Goal: Task Accomplishment & Management: Manage account settings

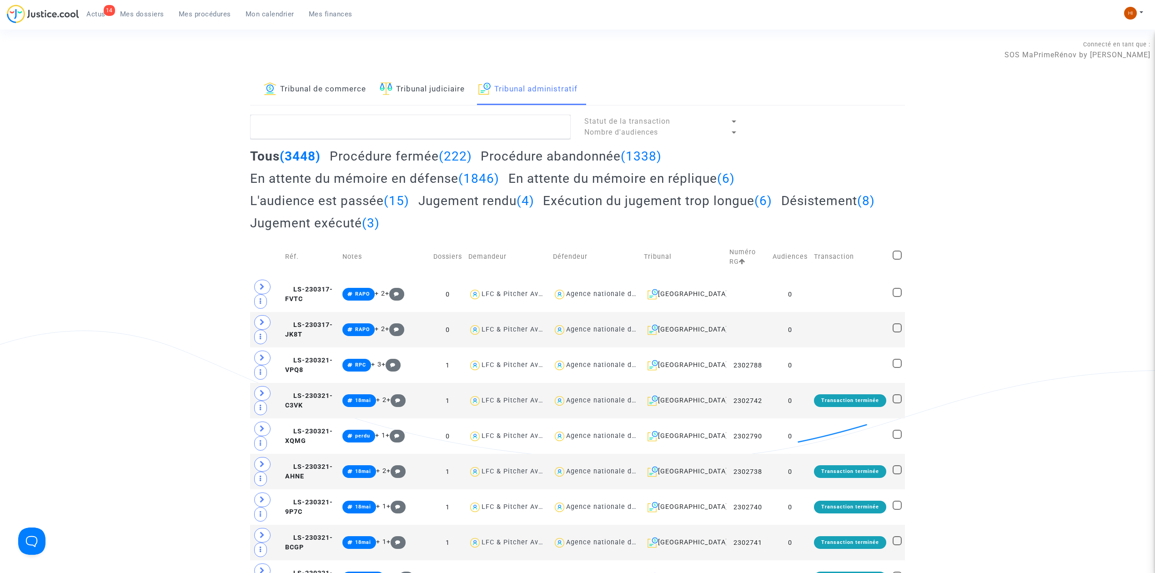
click at [281, 135] on textarea at bounding box center [410, 127] width 321 height 25
paste textarea "ORDONNANCE DE DESISTEMENT 2409247"
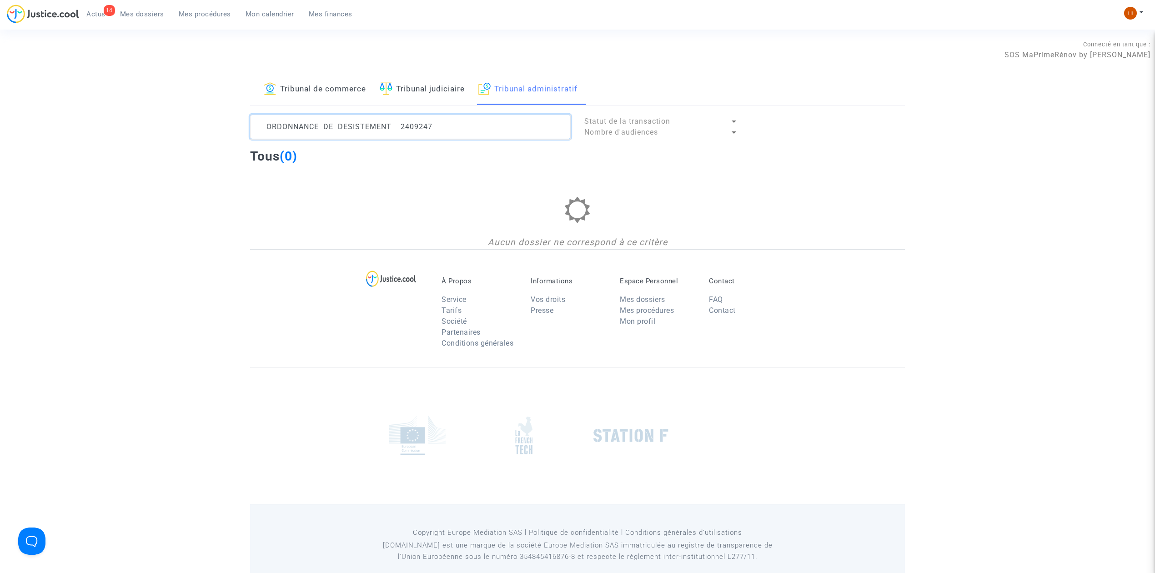
drag, startPoint x: 393, startPoint y: 127, endPoint x: -961, endPoint y: -40, distance: 1364.2
click at [0, 0] on html "14 Actus Mes dossiers Mes procédures Mon calendrier Mes finances Mon profil Cha…" at bounding box center [577, 293] width 1155 height 587
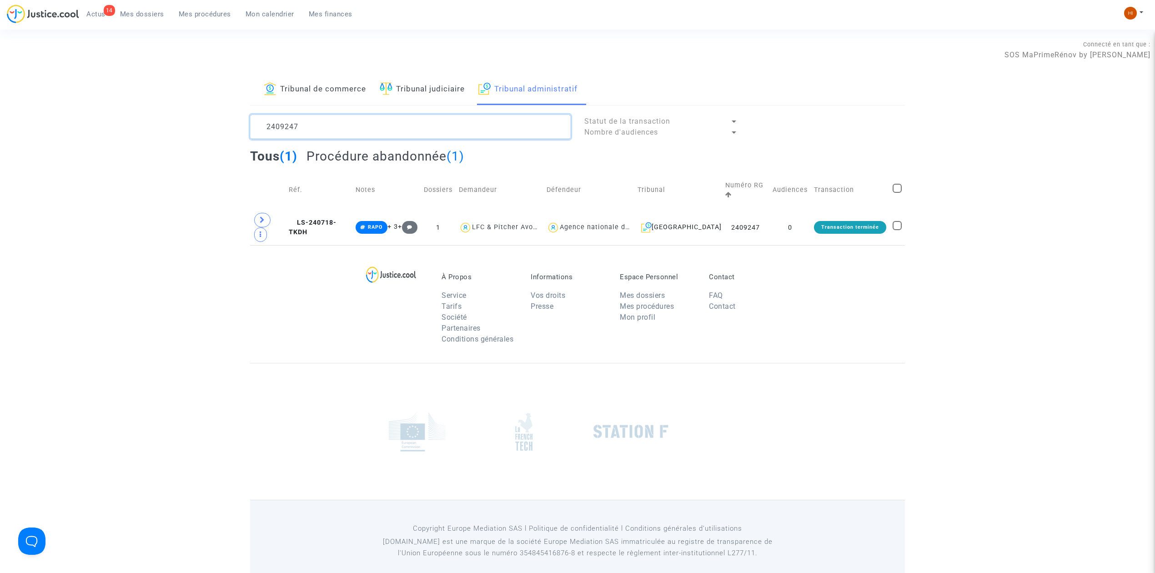
type textarea "2409247"
click at [346, 229] on td "LS-240718-TKDH" at bounding box center [319, 227] width 67 height 35
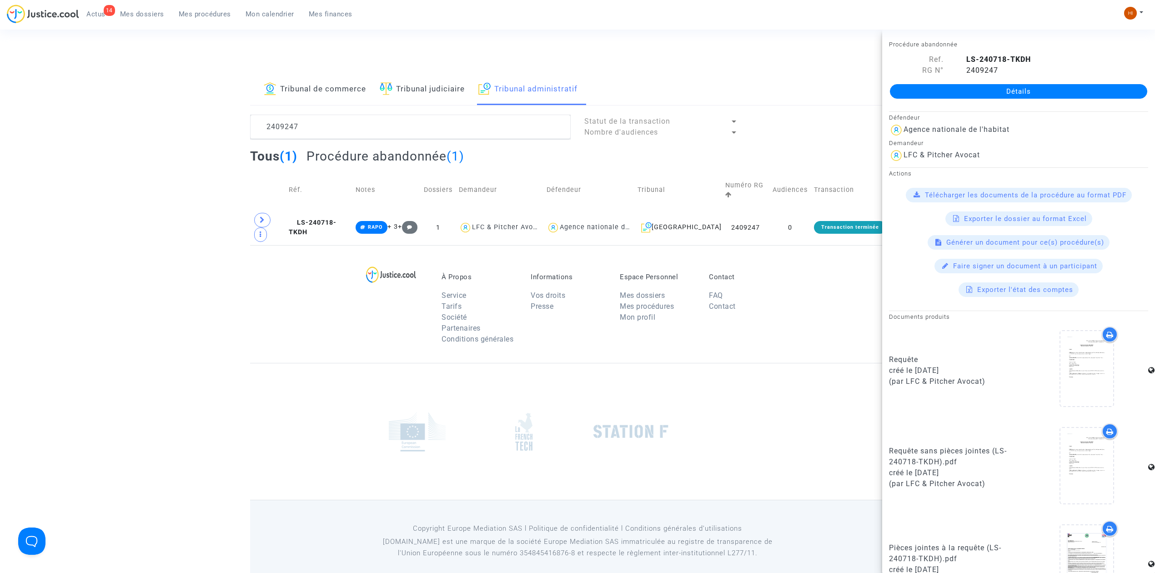
click at [1084, 96] on link "Détails" at bounding box center [1018, 91] width 257 height 15
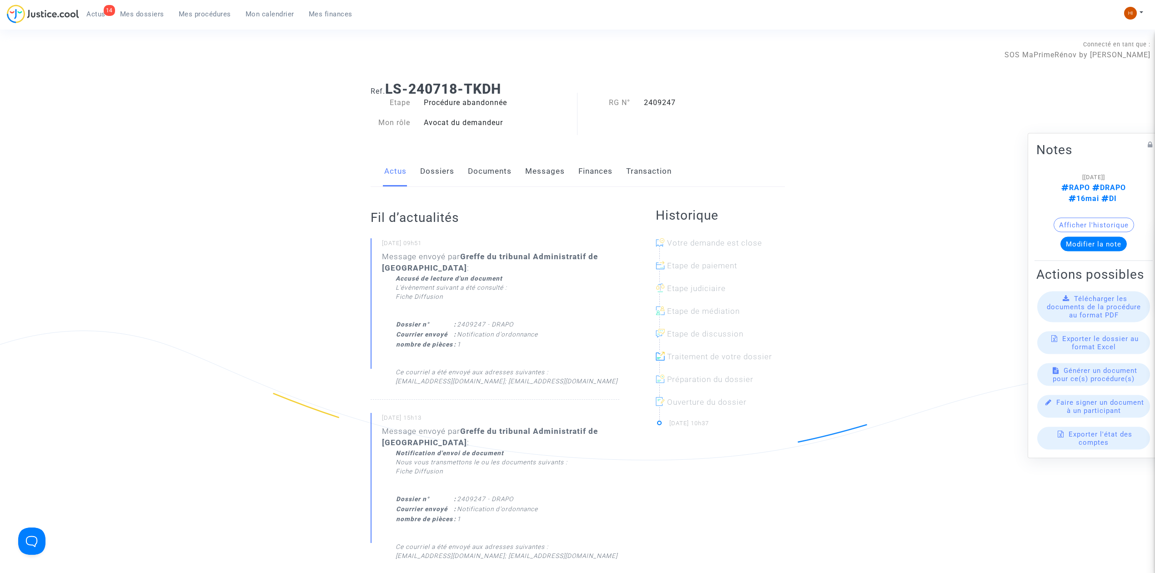
click at [468, 177] on link "Documents" at bounding box center [490, 171] width 44 height 30
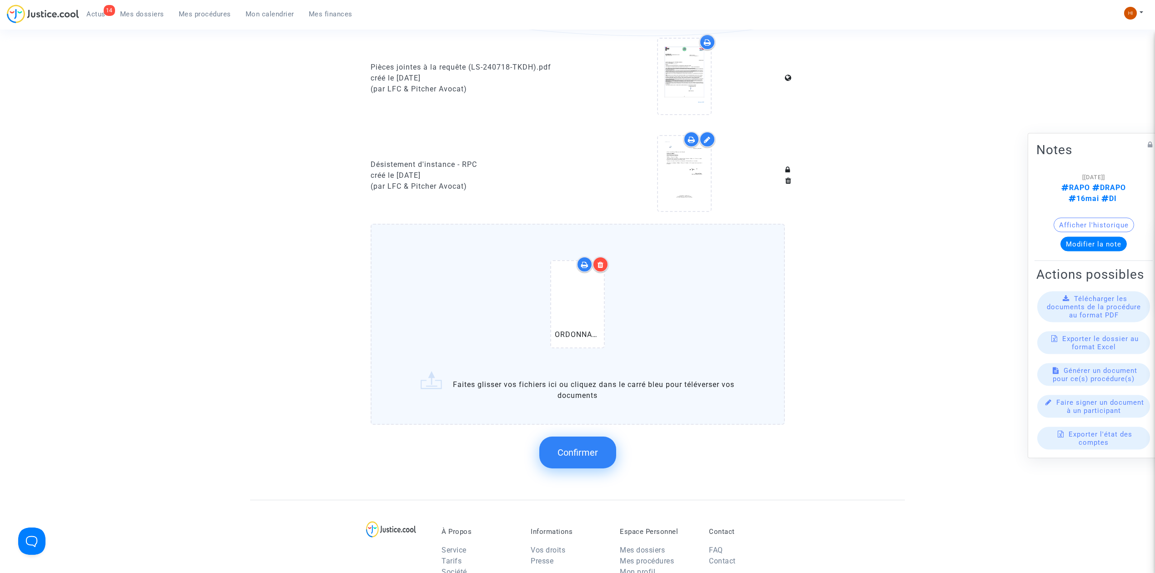
scroll to position [686, 0]
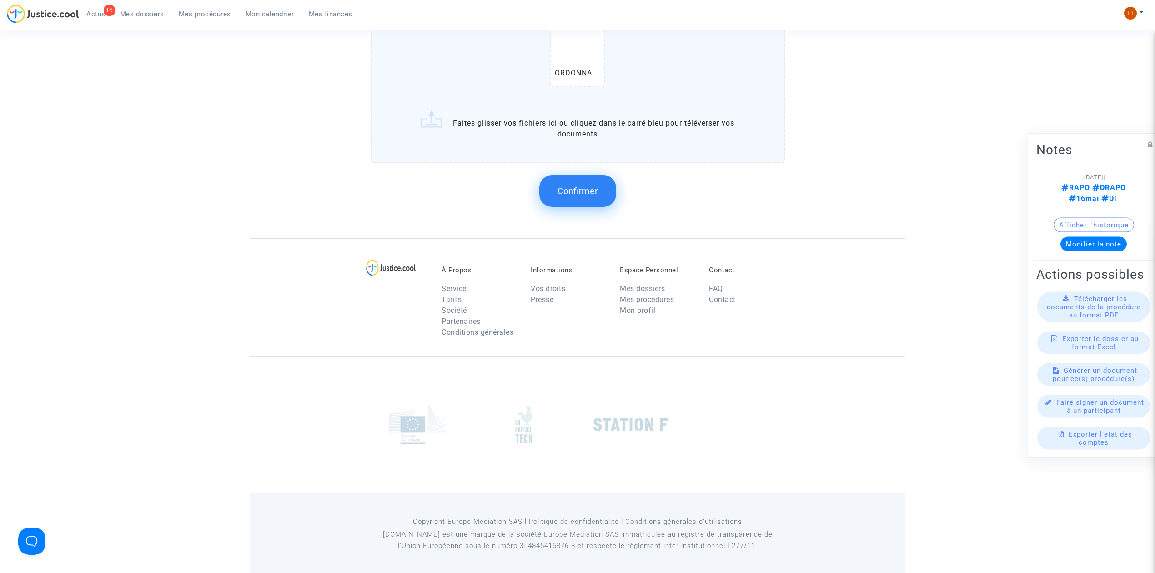
click at [581, 194] on button "Confirmer" at bounding box center [577, 191] width 77 height 32
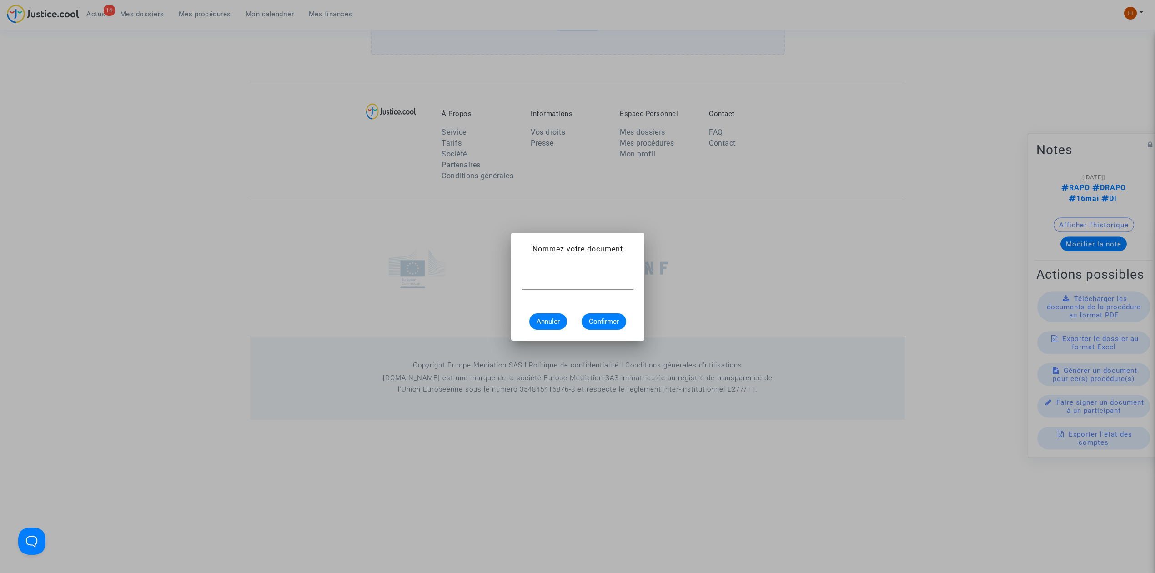
scroll to position [0, 0]
paste input "ORDONNANCE DE DESISTEMENT 2409247"
type input "ORDONNANCE DE DESISTEMENT 2409247"
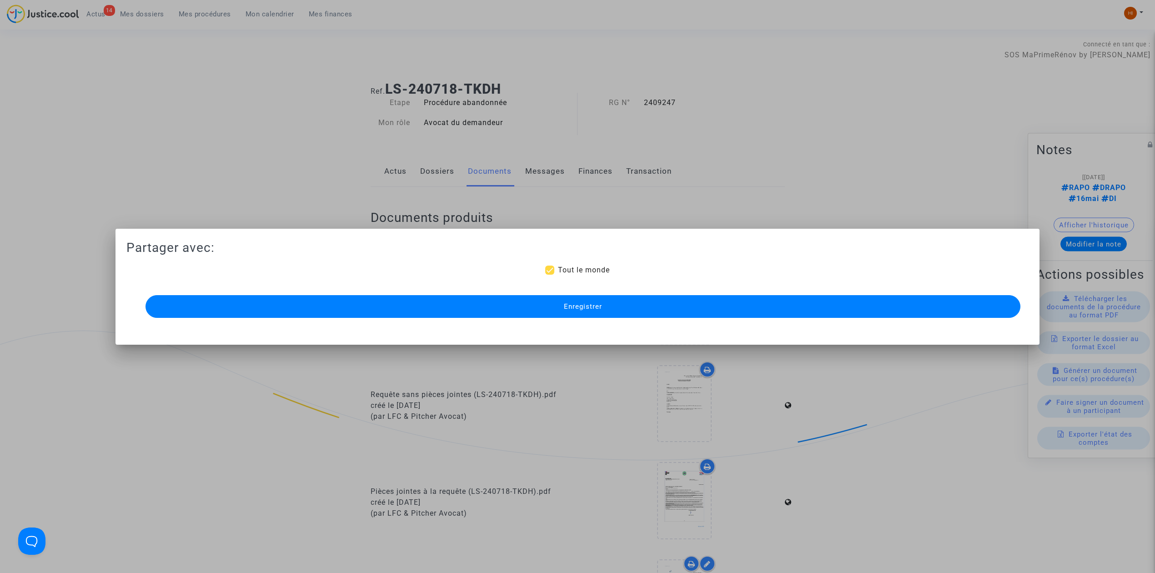
scroll to position [530, 0]
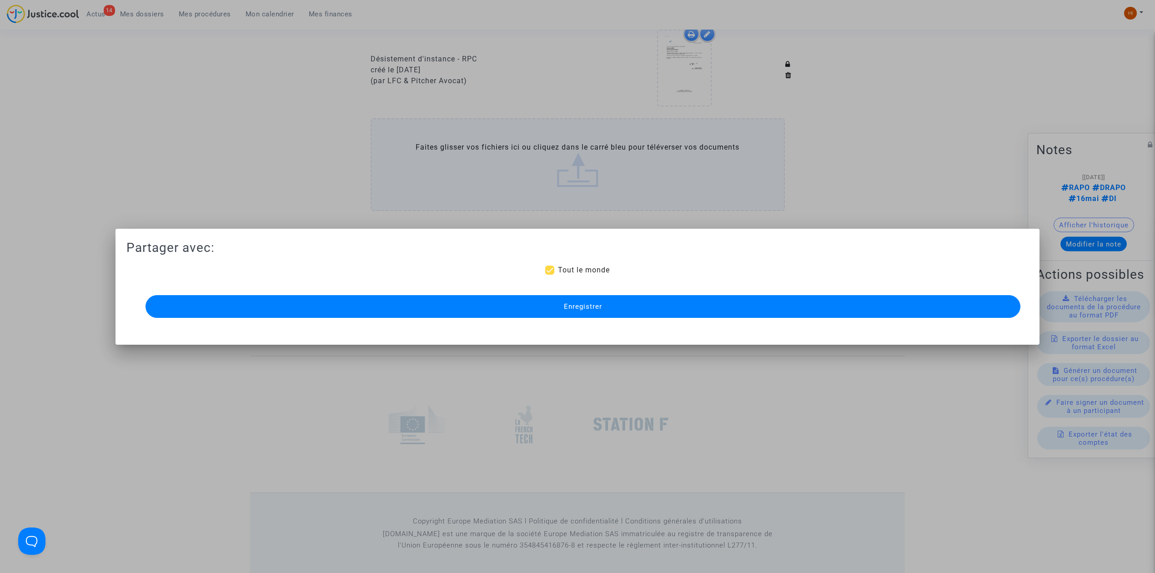
click at [472, 317] on button "Enregistrer" at bounding box center [583, 306] width 875 height 23
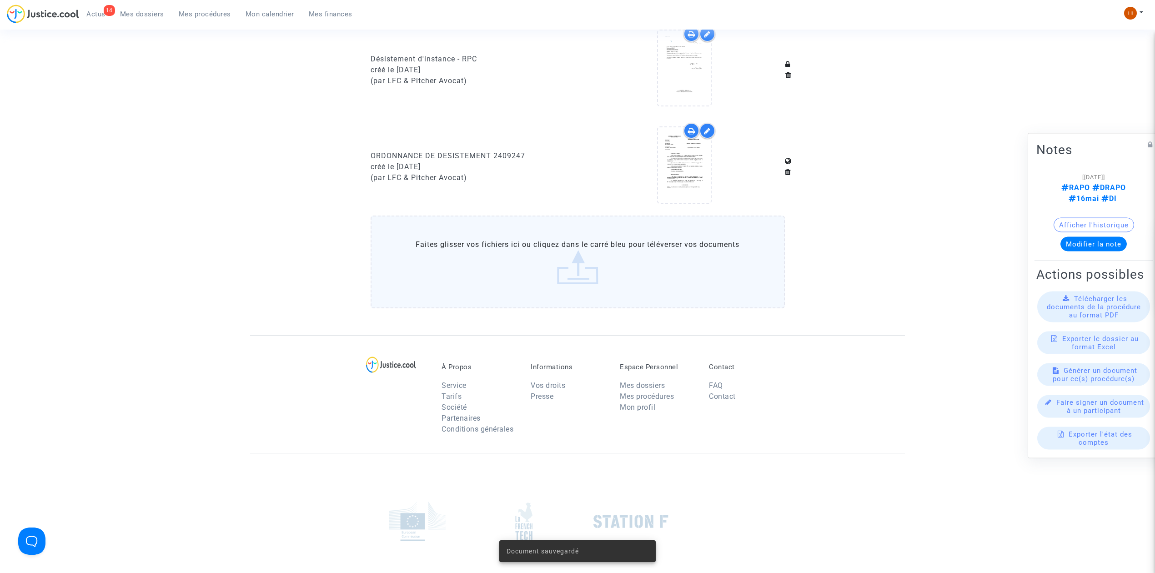
drag, startPoint x: 206, startPoint y: 15, endPoint x: 255, endPoint y: 24, distance: 49.1
click at [206, 15] on span "Mes procédures" at bounding box center [205, 14] width 52 height 8
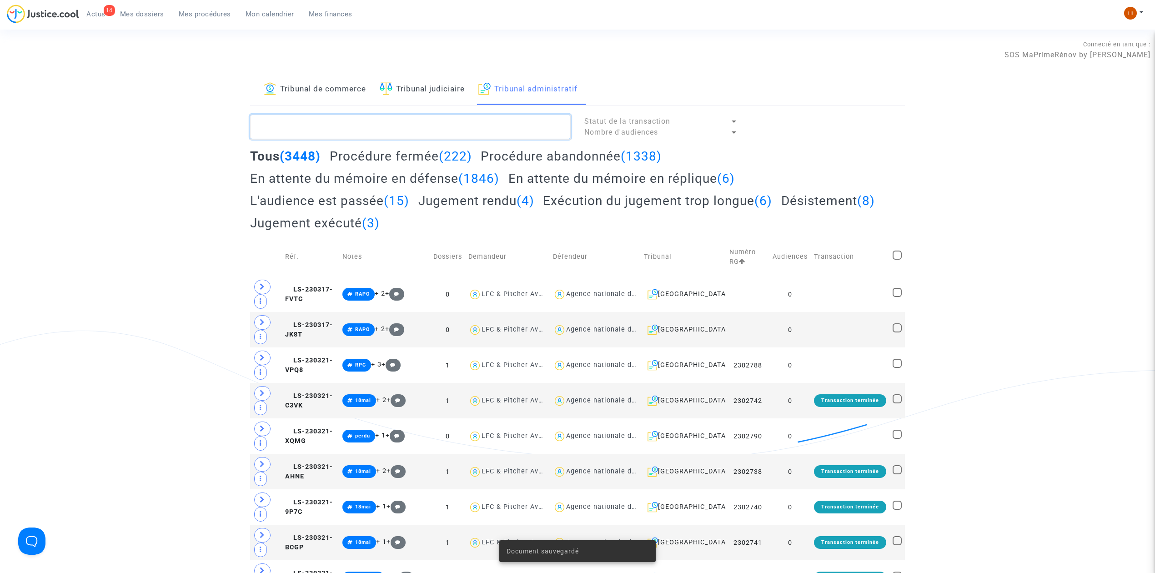
click at [450, 128] on textarea at bounding box center [410, 127] width 321 height 25
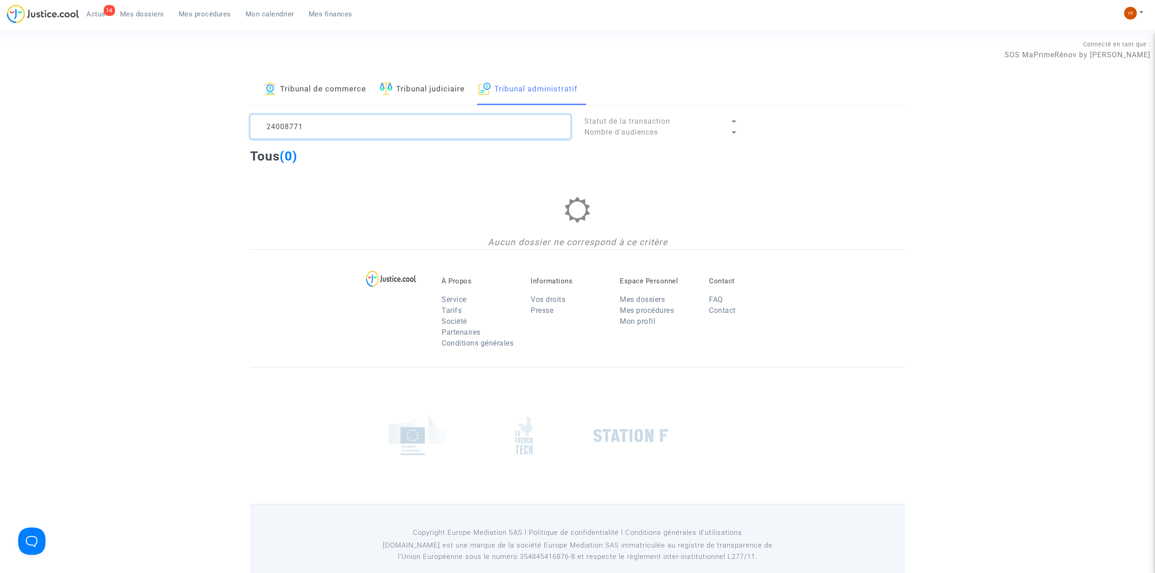
click at [278, 126] on textarea at bounding box center [410, 127] width 321 height 25
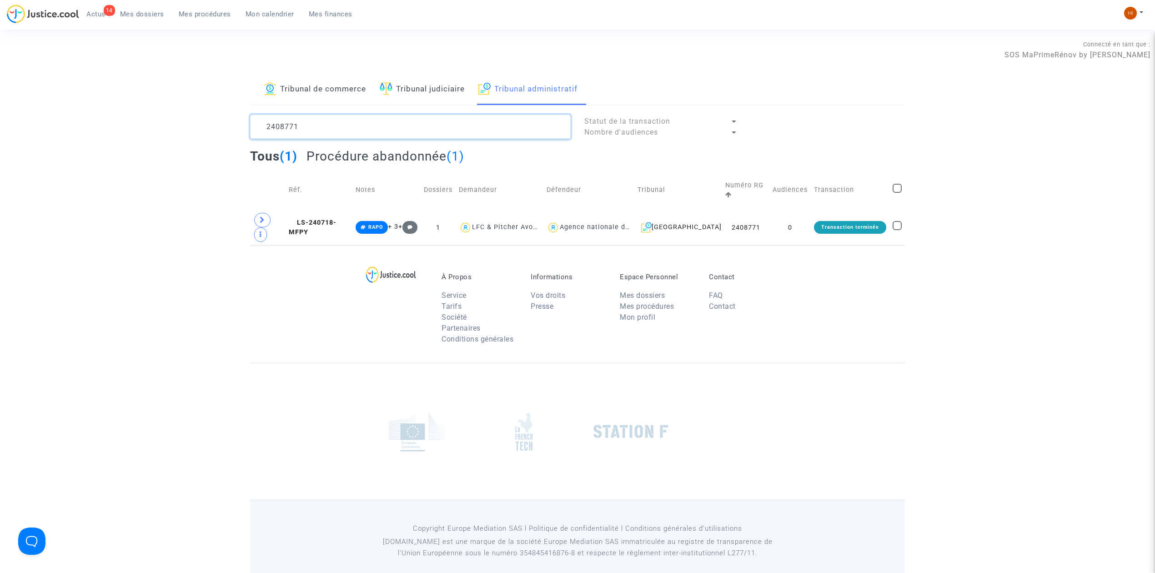
type textarea "2408771"
drag, startPoint x: 354, startPoint y: 220, endPoint x: 552, endPoint y: 226, distance: 197.9
click at [337, 220] on span "LS-240718-MFPY" at bounding box center [313, 228] width 48 height 18
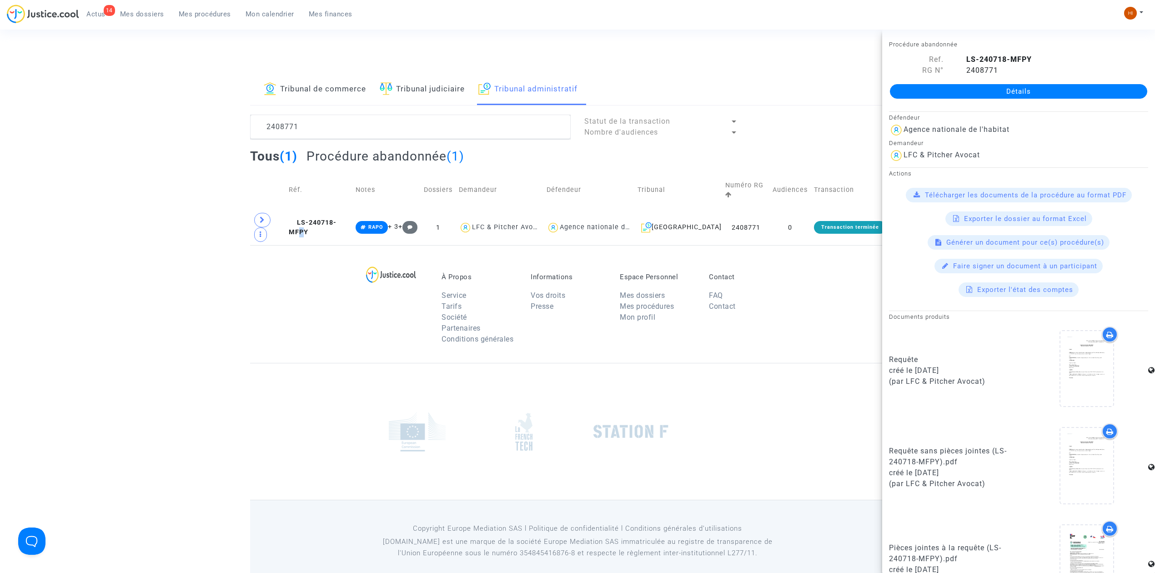
click at [1032, 90] on link "Détails" at bounding box center [1018, 91] width 257 height 15
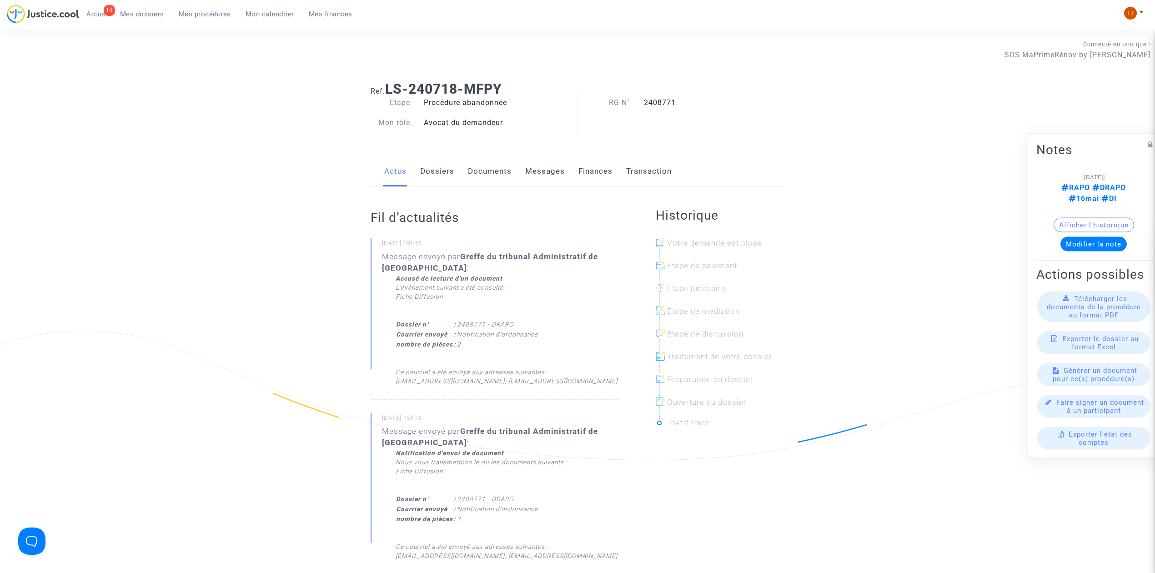
click at [466, 169] on div "Actus Dossiers Documents Messages Finances Transaction" at bounding box center [578, 171] width 414 height 30
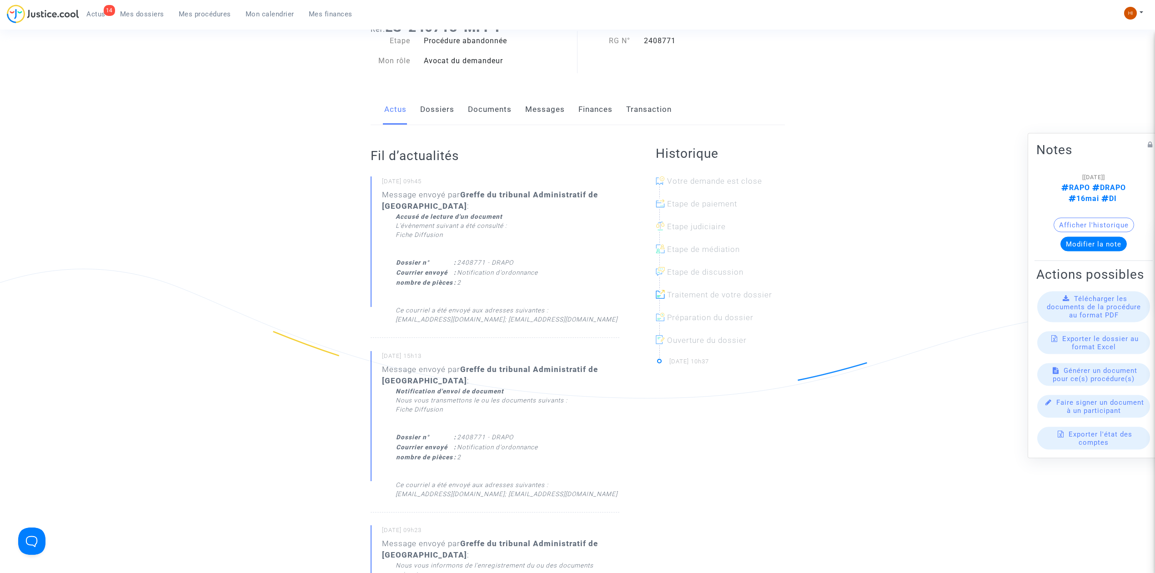
scroll to position [60, 0]
click at [503, 108] on link "Documents" at bounding box center [490, 111] width 44 height 30
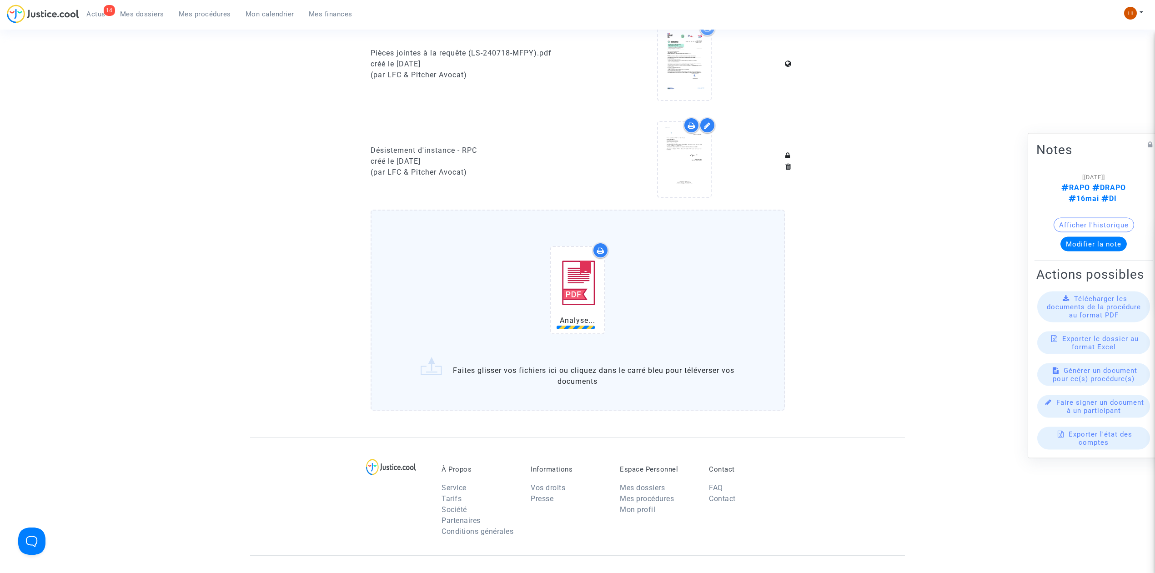
scroll to position [637, 0]
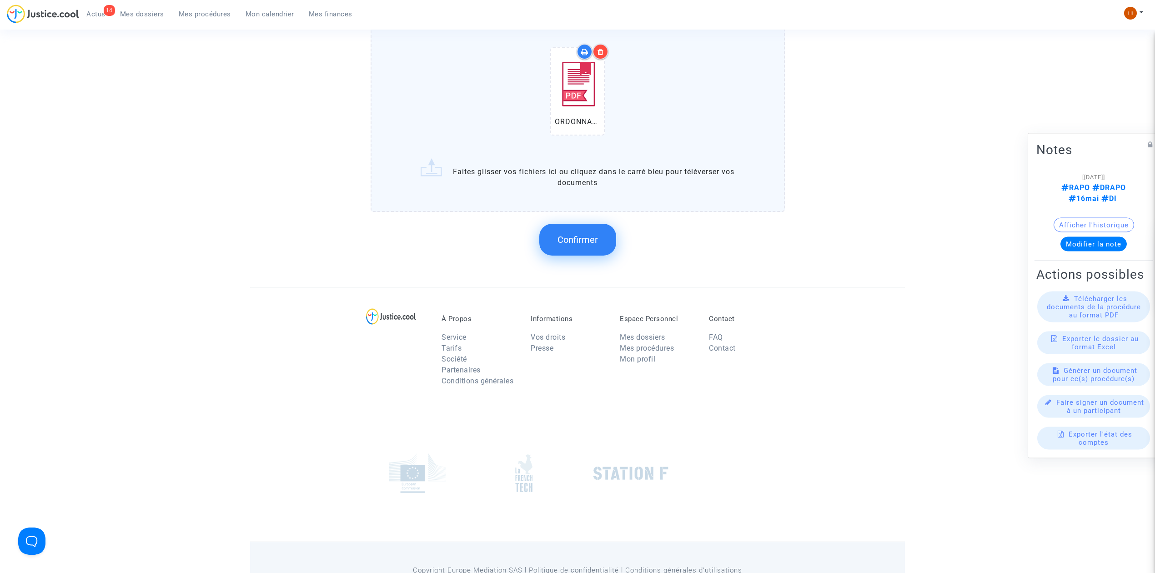
click at [568, 242] on button "Confirmer" at bounding box center [577, 240] width 77 height 32
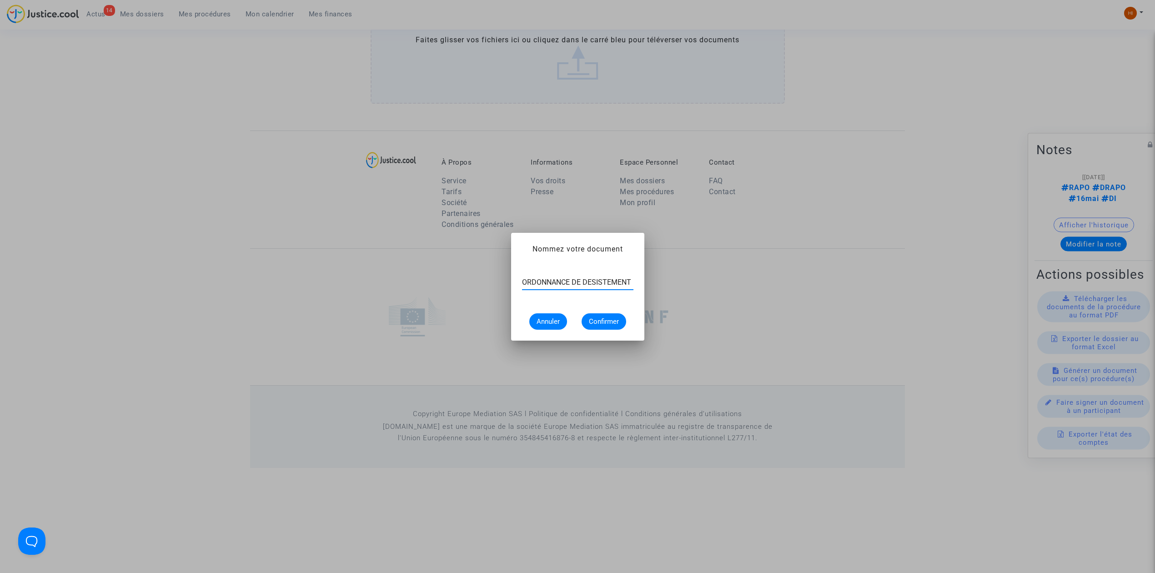
scroll to position [0, 0]
type input "ORDONNANCE DE DESISTEMENT"
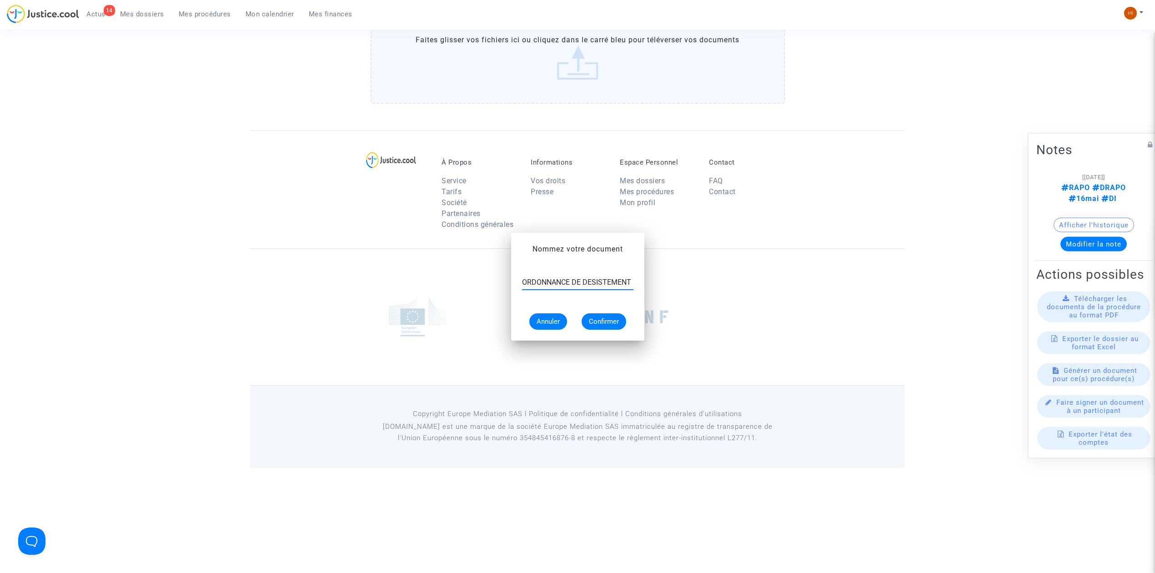
scroll to position [530, 0]
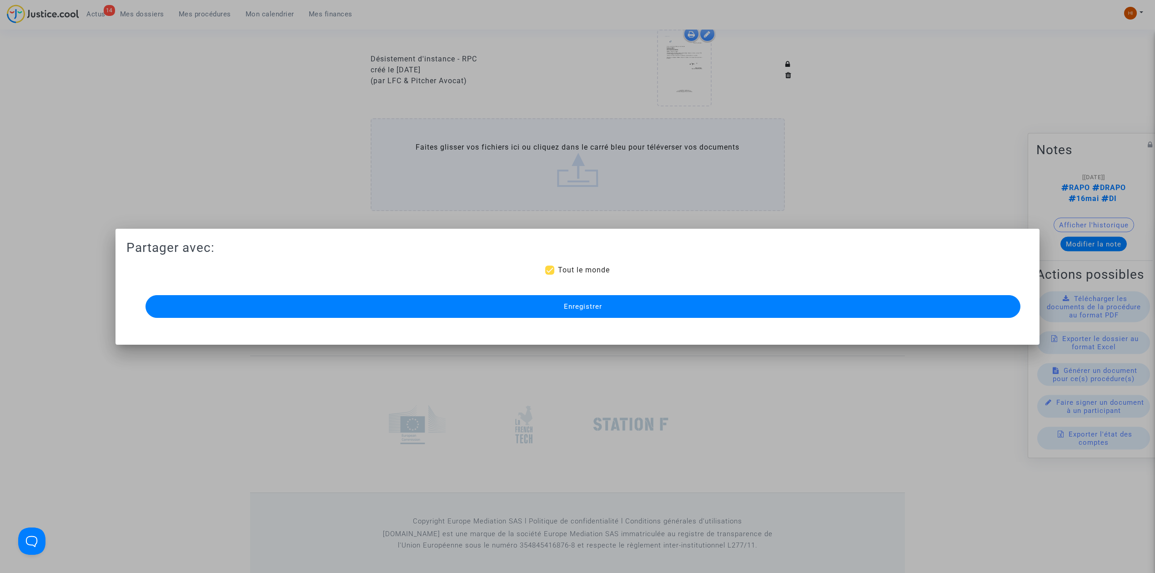
click at [559, 299] on button "Enregistrer" at bounding box center [583, 306] width 875 height 23
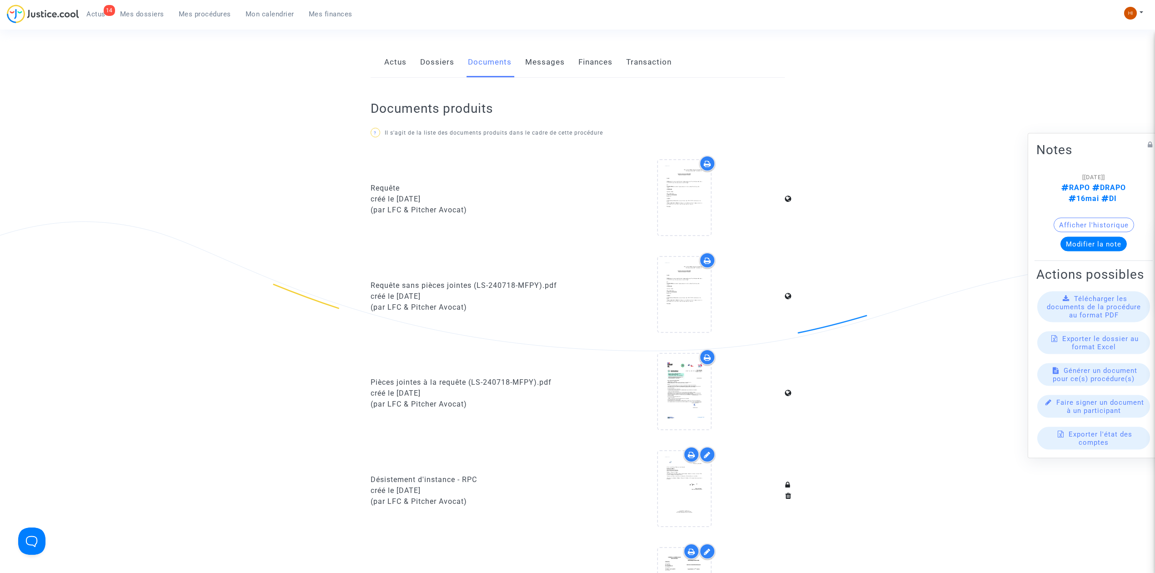
scroll to position [364, 0]
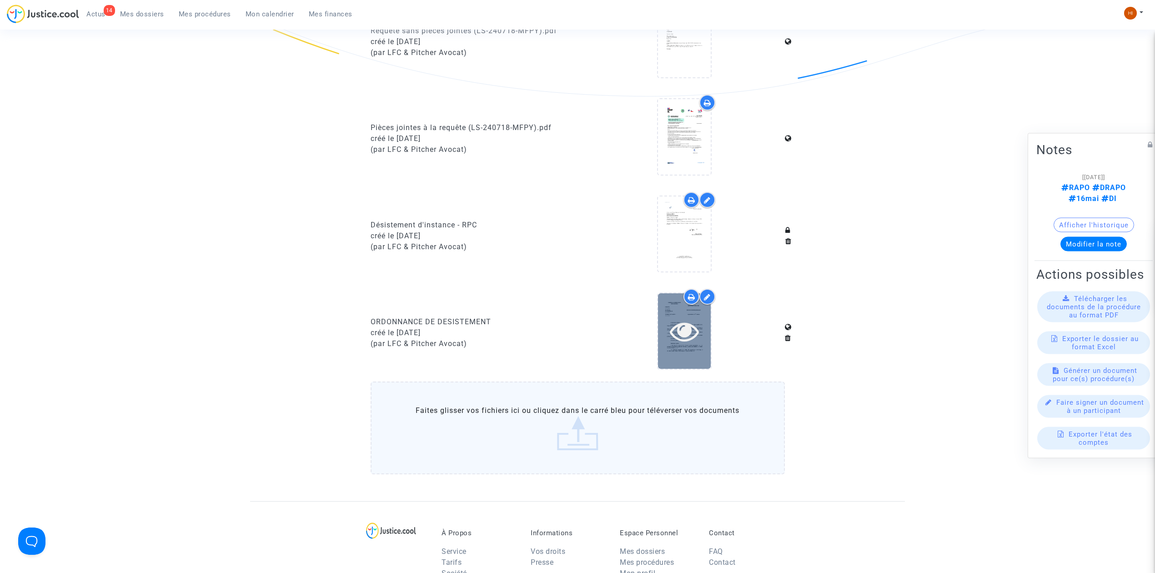
click at [703, 344] on div at bounding box center [684, 330] width 53 height 75
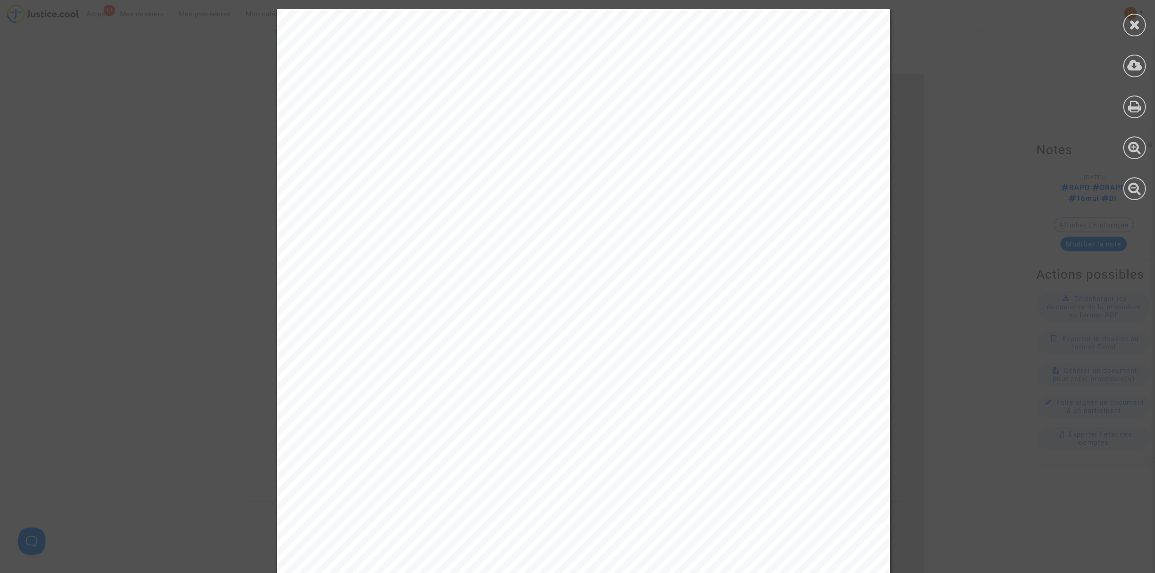
click at [1128, 39] on div at bounding box center [1134, 104] width 41 height 209
click at [1130, 28] on icon at bounding box center [1134, 25] width 11 height 14
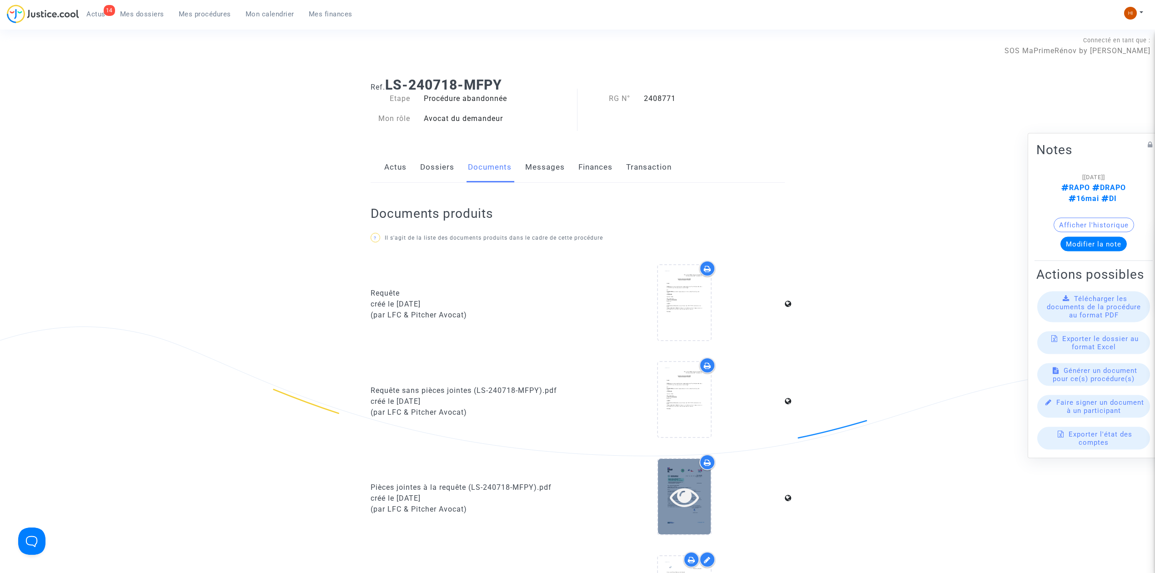
scroll to position [0, 0]
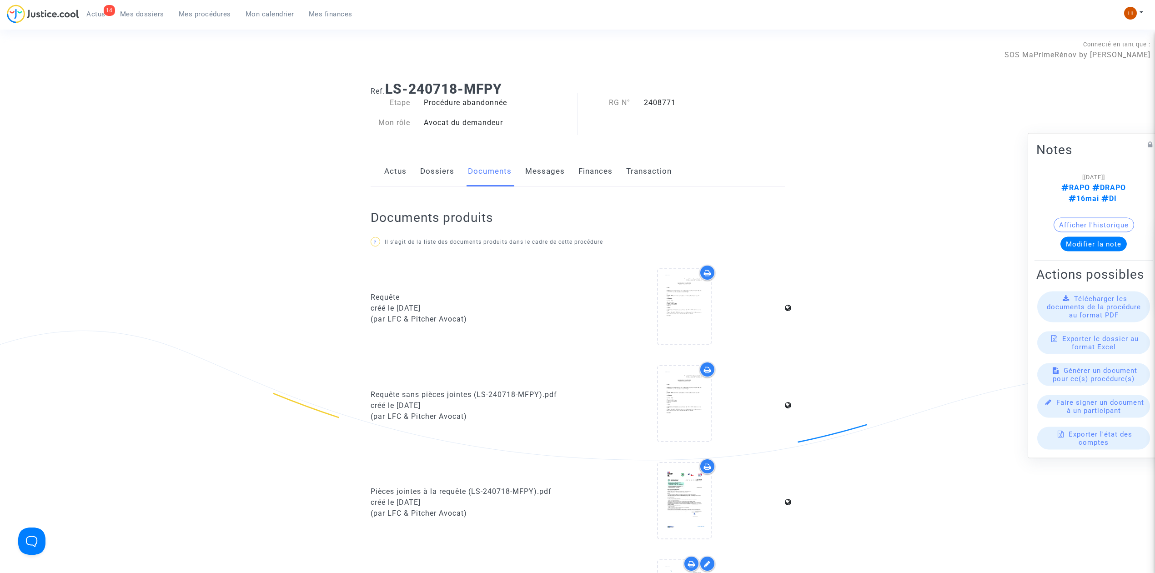
drag, startPoint x: 681, startPoint y: 100, endPoint x: 634, endPoint y: 103, distance: 47.4
click at [634, 103] on div "RG N° 2408771" at bounding box center [667, 102] width 178 height 11
copy div "RG N° 2408771"
click at [195, 17] on span "Mes procédures" at bounding box center [205, 14] width 52 height 8
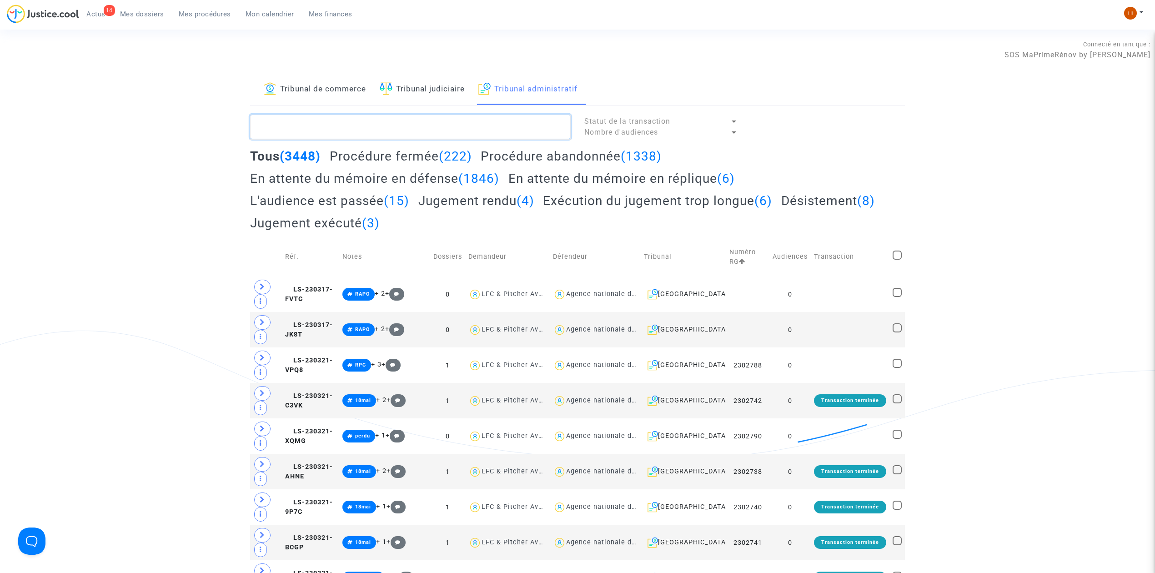
click at [475, 128] on textarea at bounding box center [410, 127] width 321 height 25
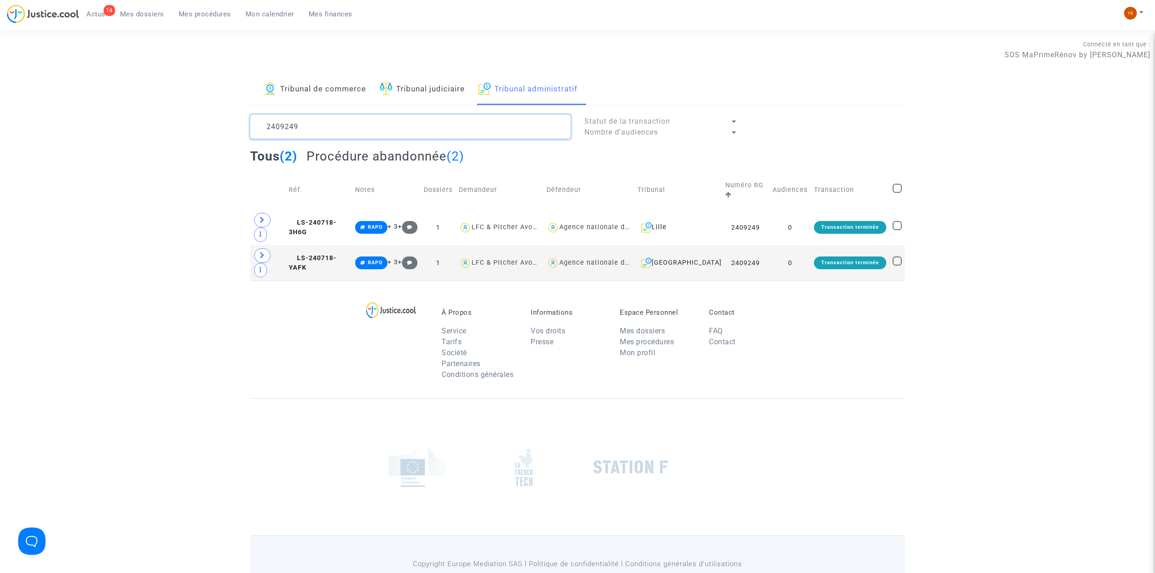
type textarea "2409249"
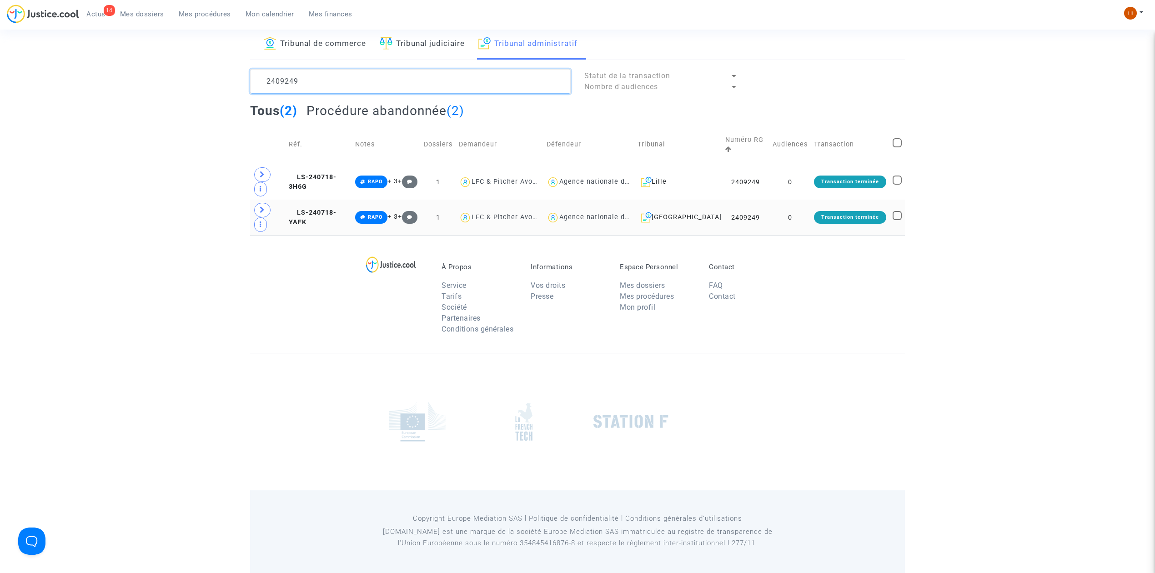
scroll to position [47, 0]
click at [343, 222] on td "LS-240718-YAFK" at bounding box center [319, 217] width 66 height 35
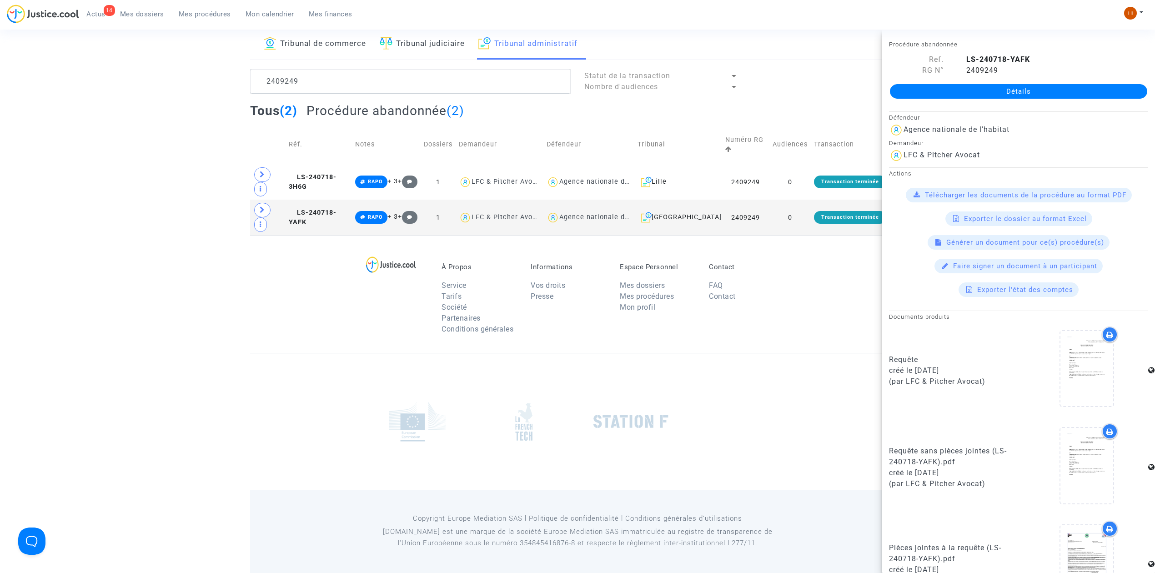
click at [1072, 94] on link "Détails" at bounding box center [1018, 91] width 257 height 15
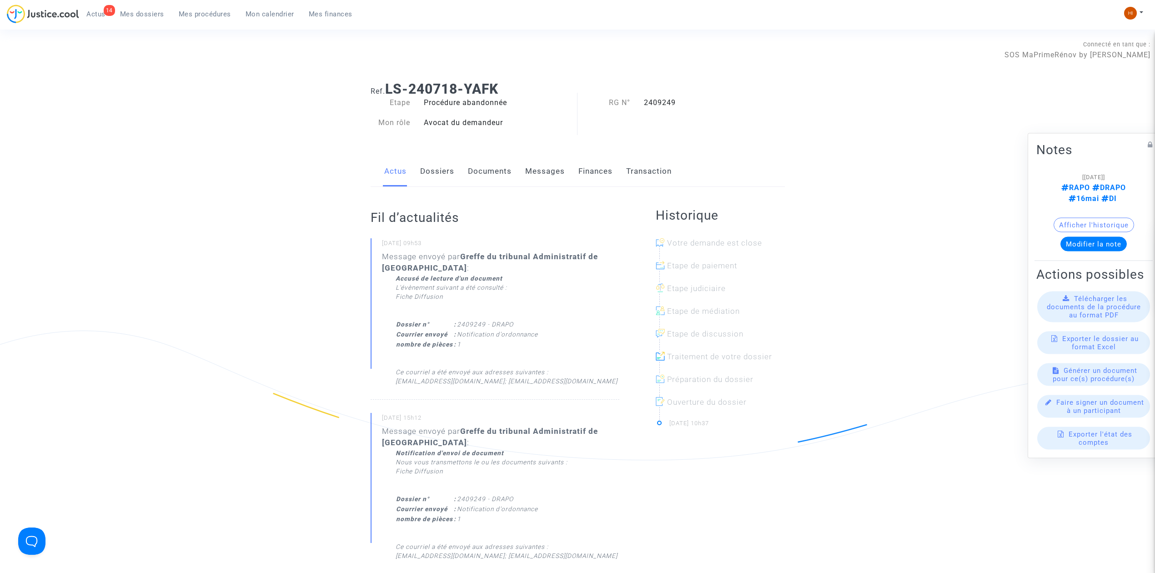
click at [486, 168] on link "Documents" at bounding box center [490, 171] width 44 height 30
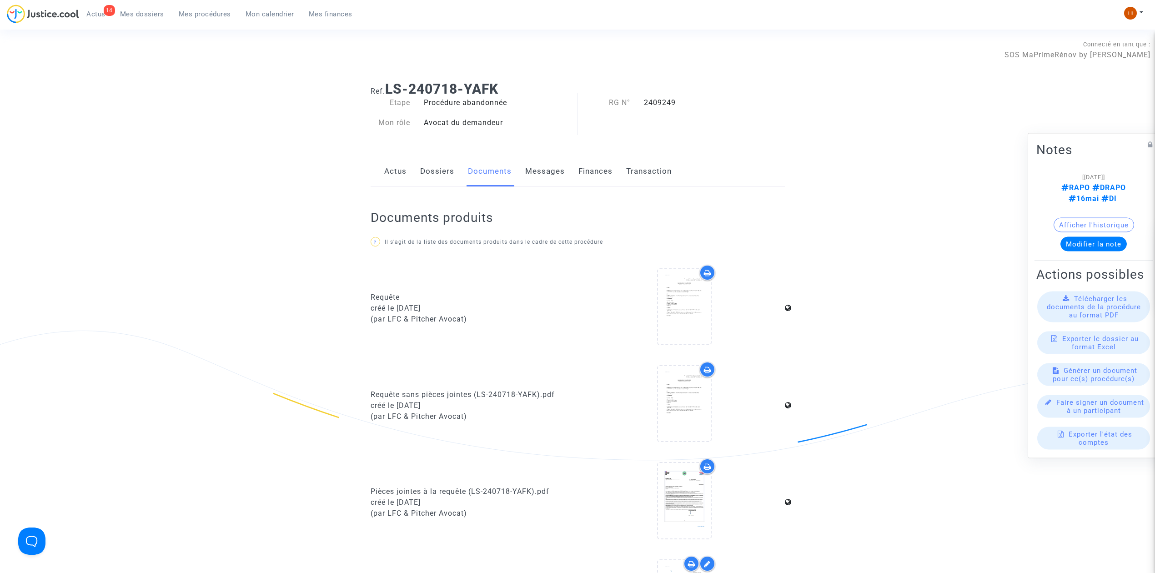
scroll to position [485, 0]
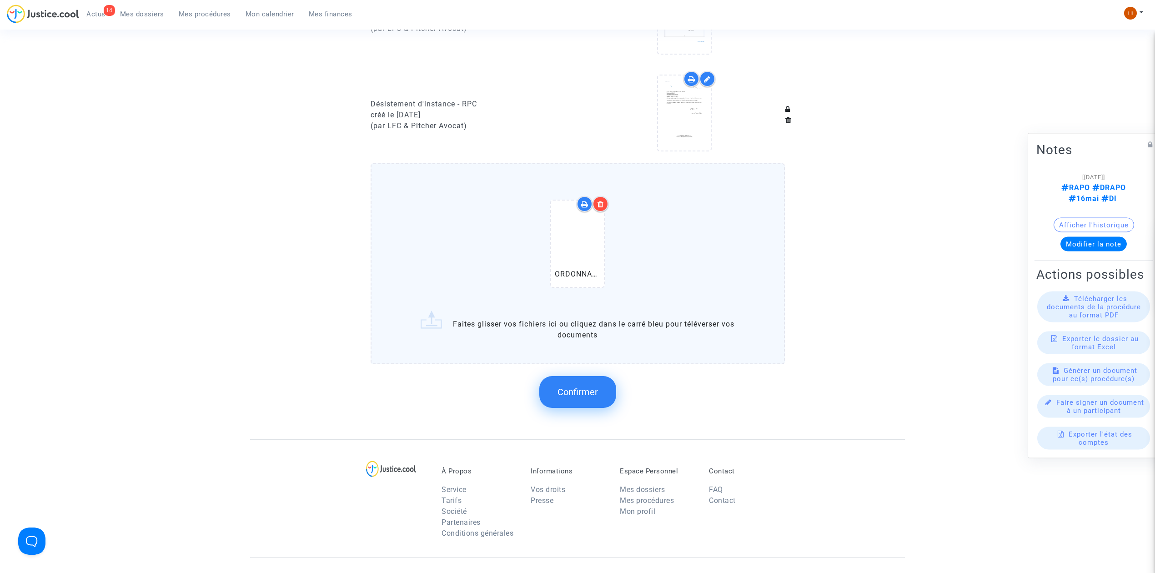
click at [552, 398] on button "Confirmer" at bounding box center [577, 392] width 77 height 32
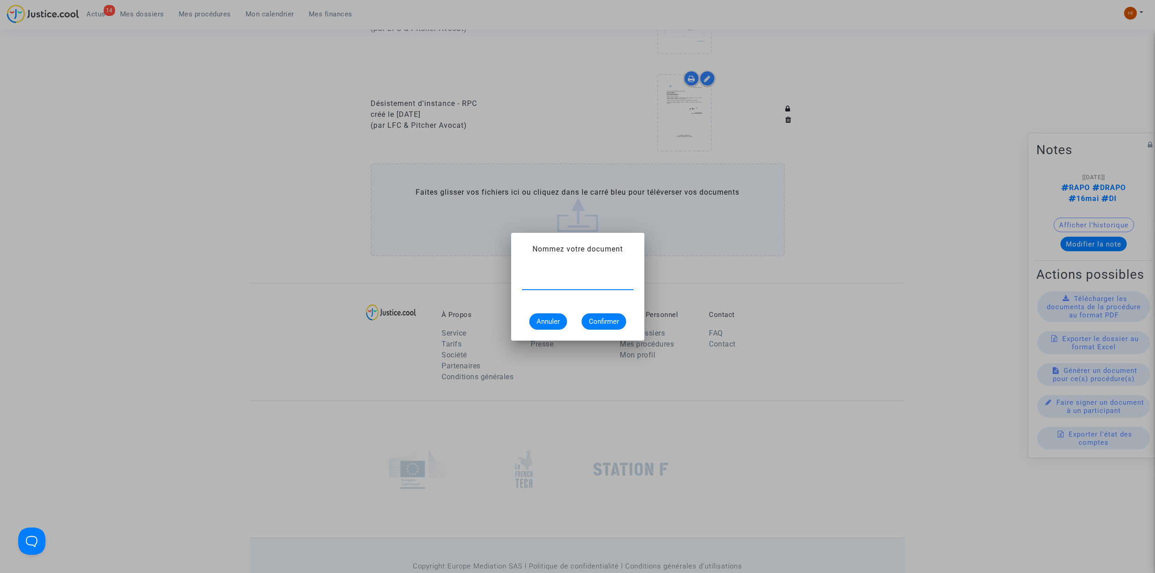
paste input "ORDONNANCE DE DESISTEMENT 2408779"
type input "ORDONNANCE DE DESISTEMENT"
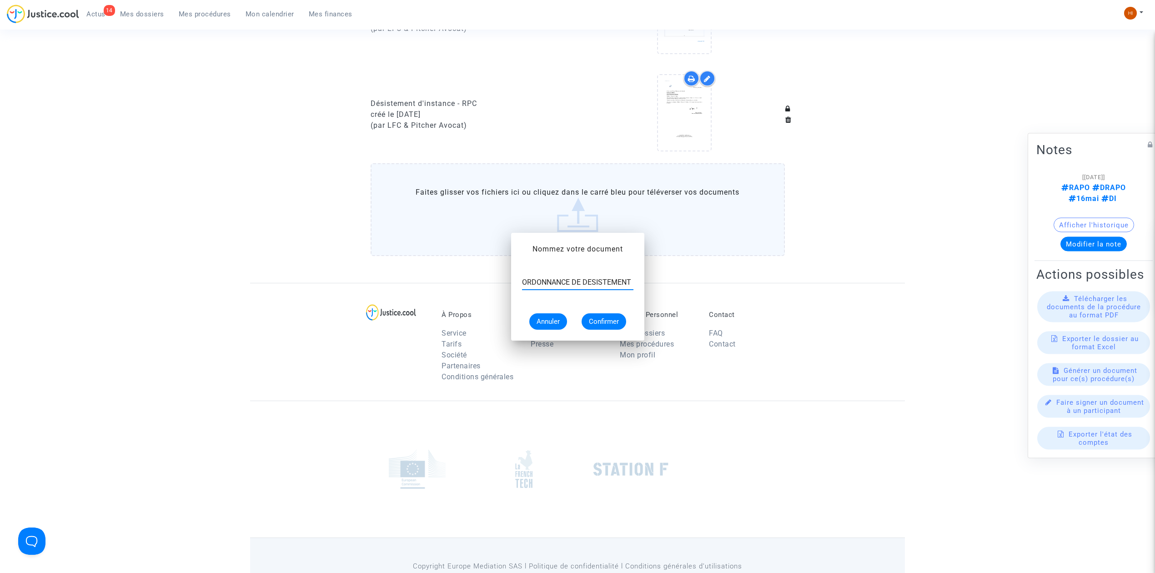
scroll to position [485, 0]
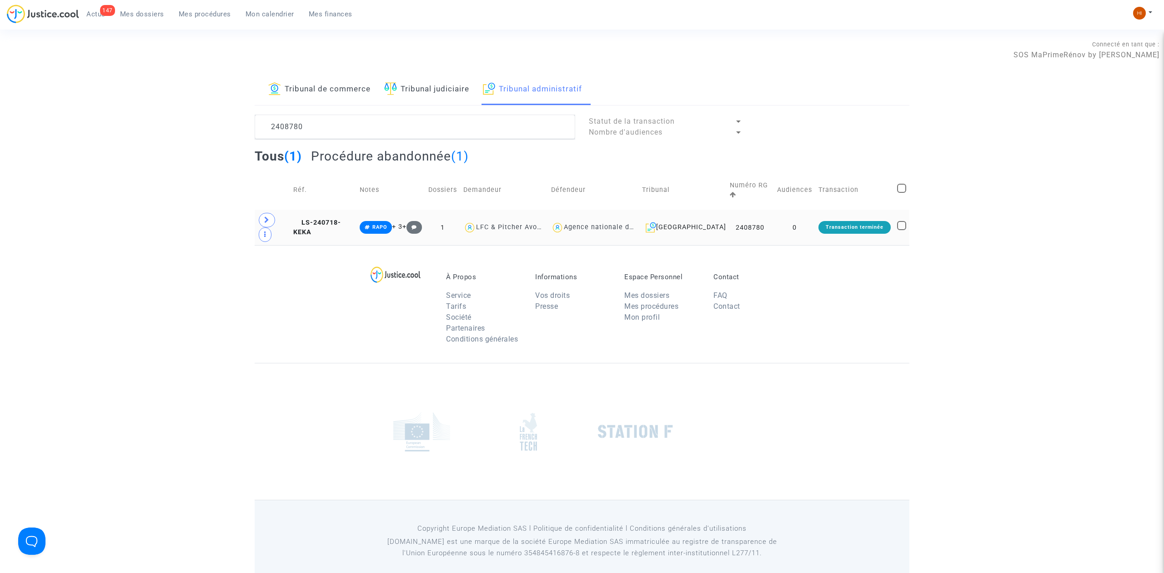
click at [314, 210] on td "LS-240718-KEKA" at bounding box center [323, 227] width 66 height 35
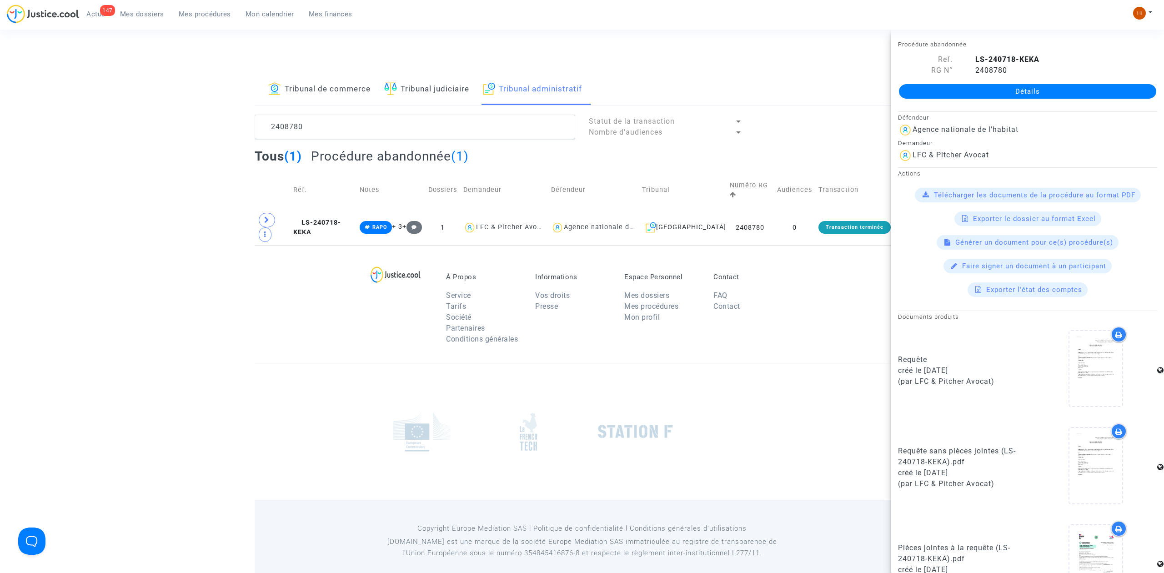
click at [1003, 87] on link "Détails" at bounding box center [1027, 91] width 257 height 15
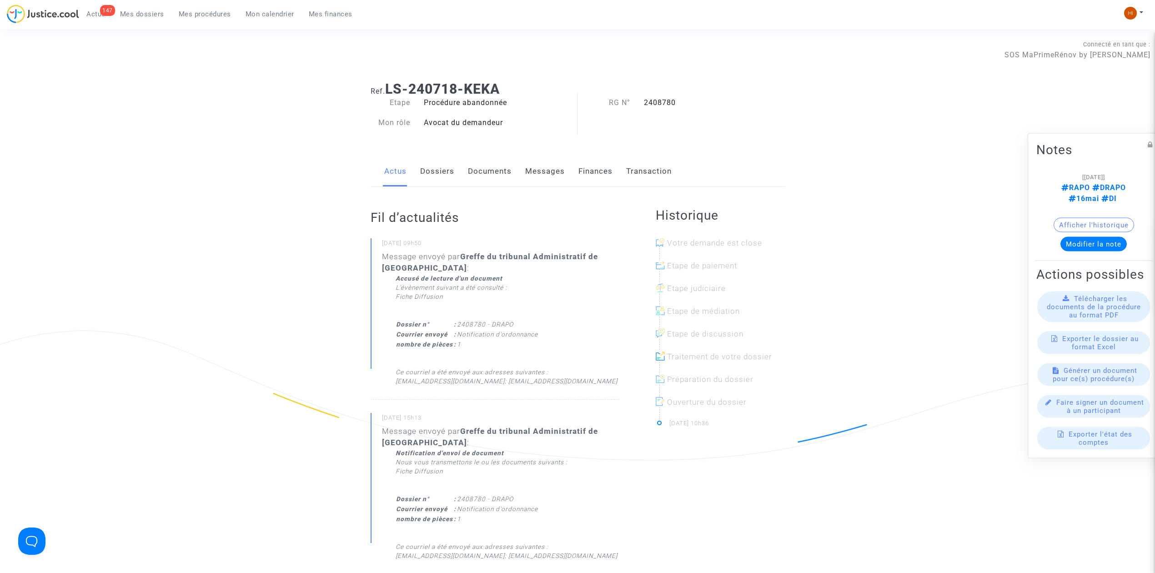
click at [490, 175] on link "Documents" at bounding box center [490, 171] width 44 height 30
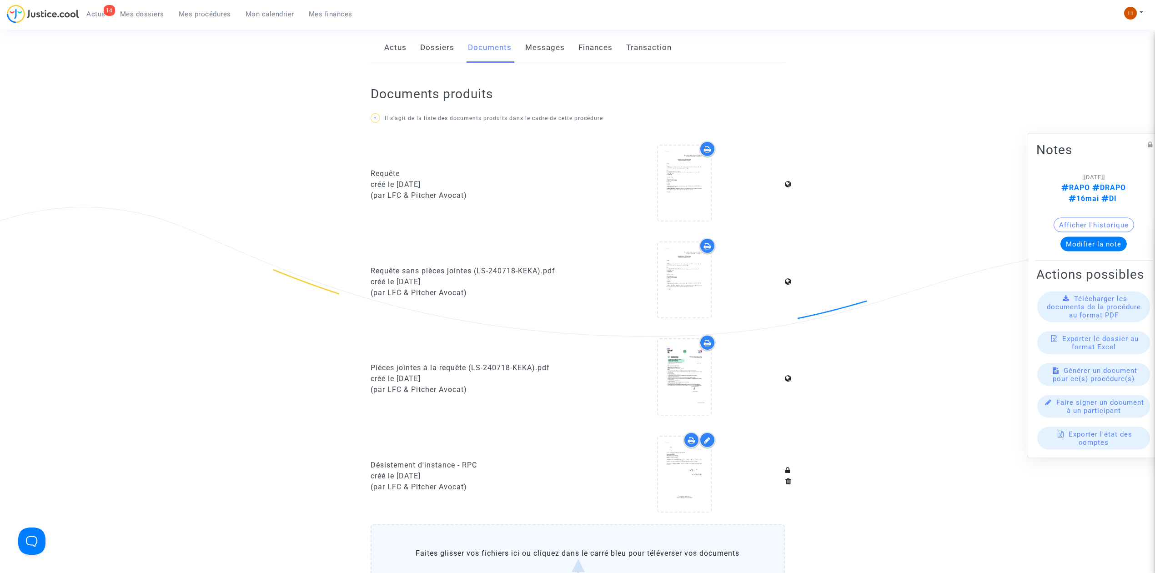
scroll to position [424, 0]
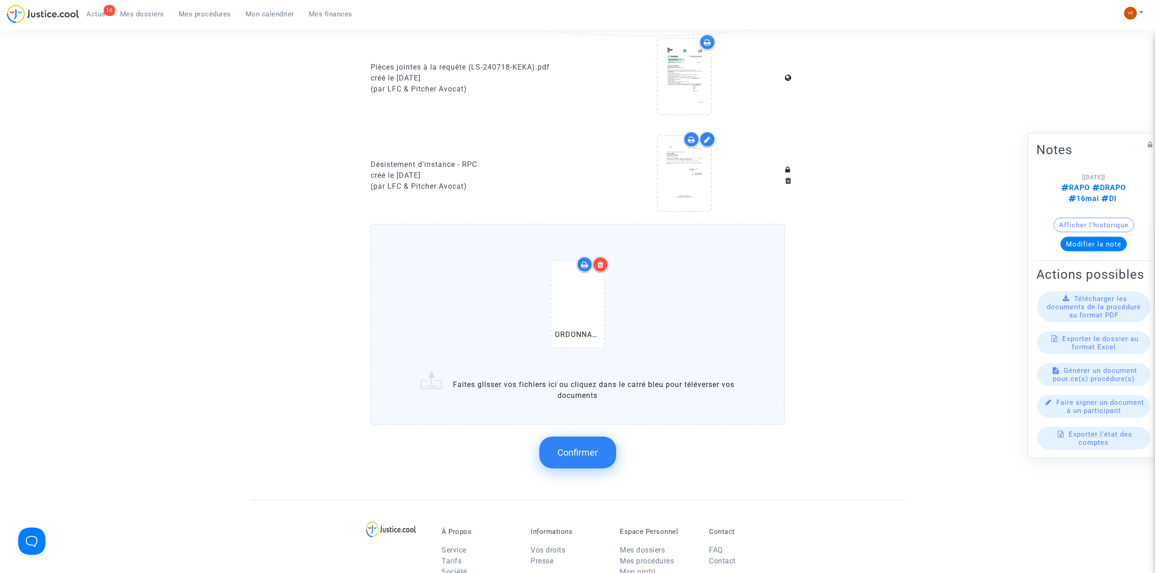
click at [555, 443] on button "Confirmer" at bounding box center [577, 453] width 77 height 32
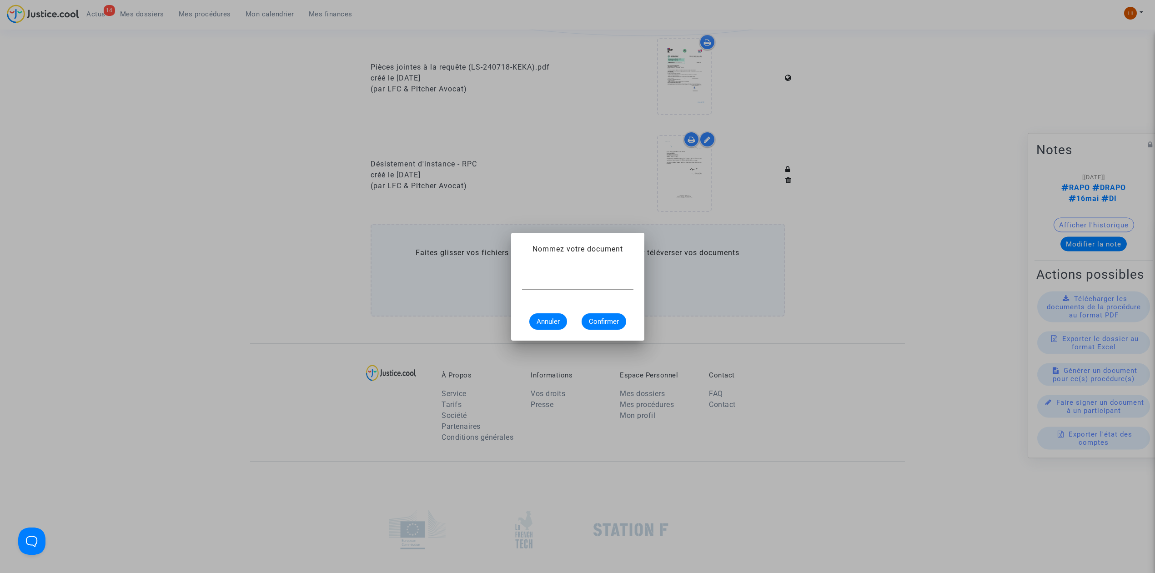
scroll to position [0, 0]
paste input "ORDONNANCE DE DESISTEMENT 2408780"
type input "ORDONNANCE DE DESISTEMENT 2408780"
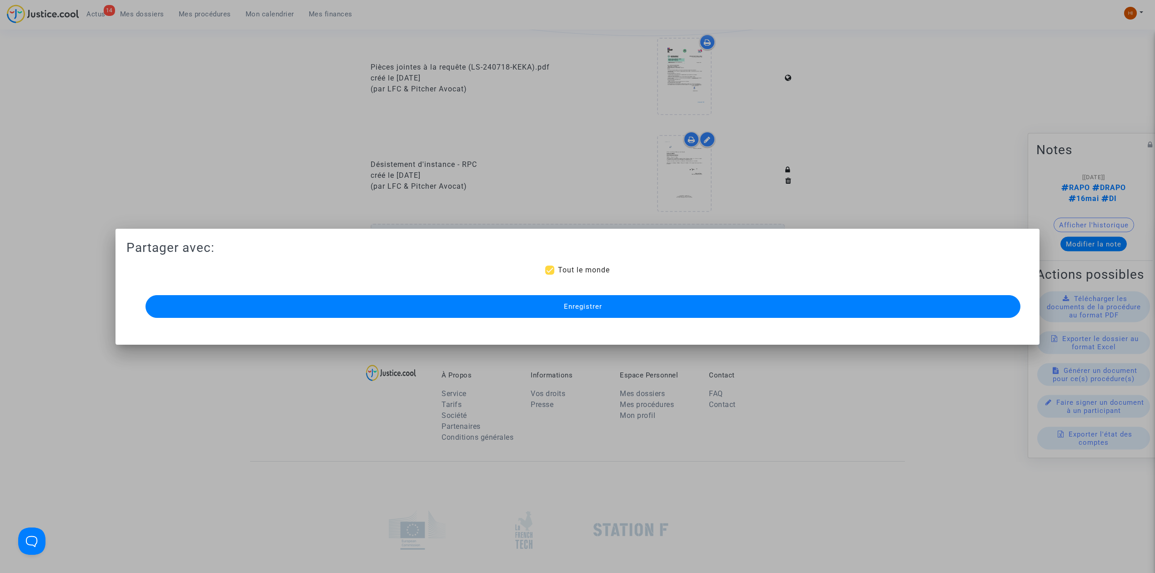
click at [688, 315] on button "Enregistrer" at bounding box center [583, 306] width 875 height 23
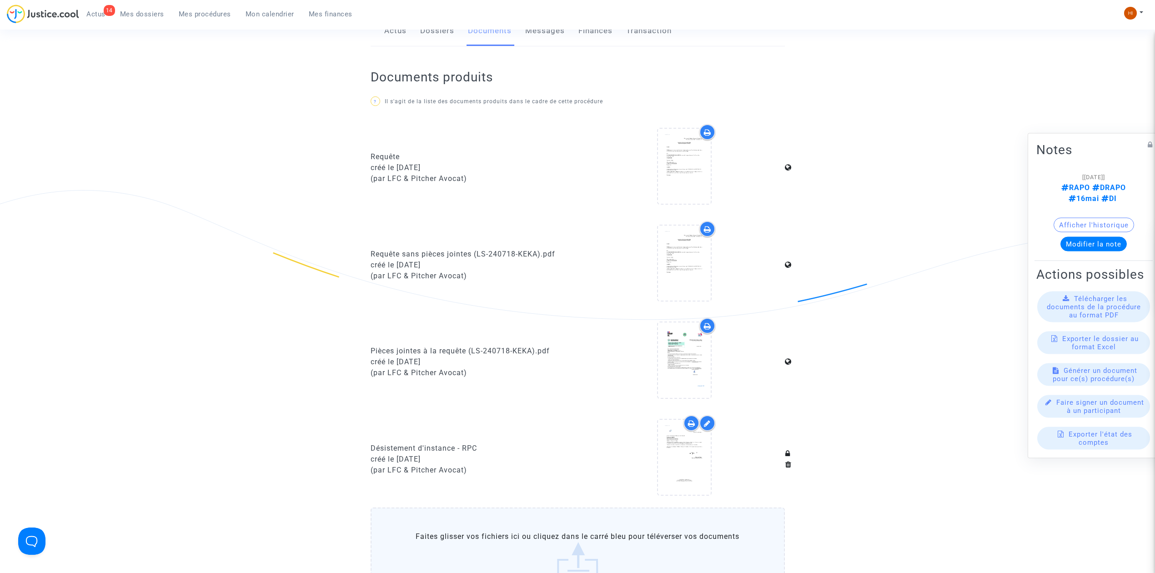
scroll to position [0, 0]
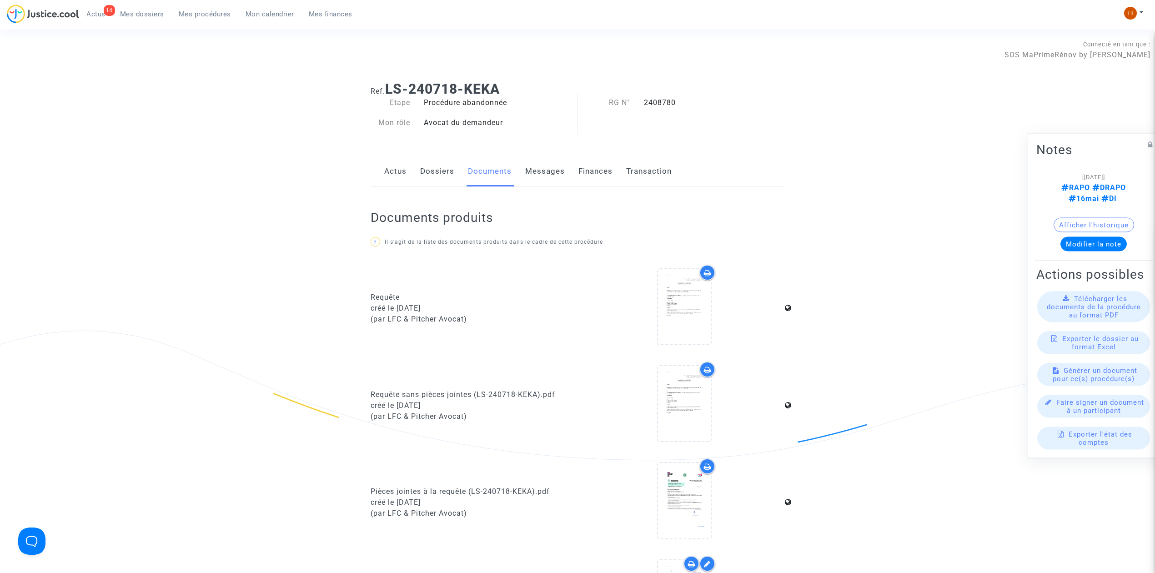
click at [204, 9] on link "Mes procédures" at bounding box center [204, 14] width 67 height 14
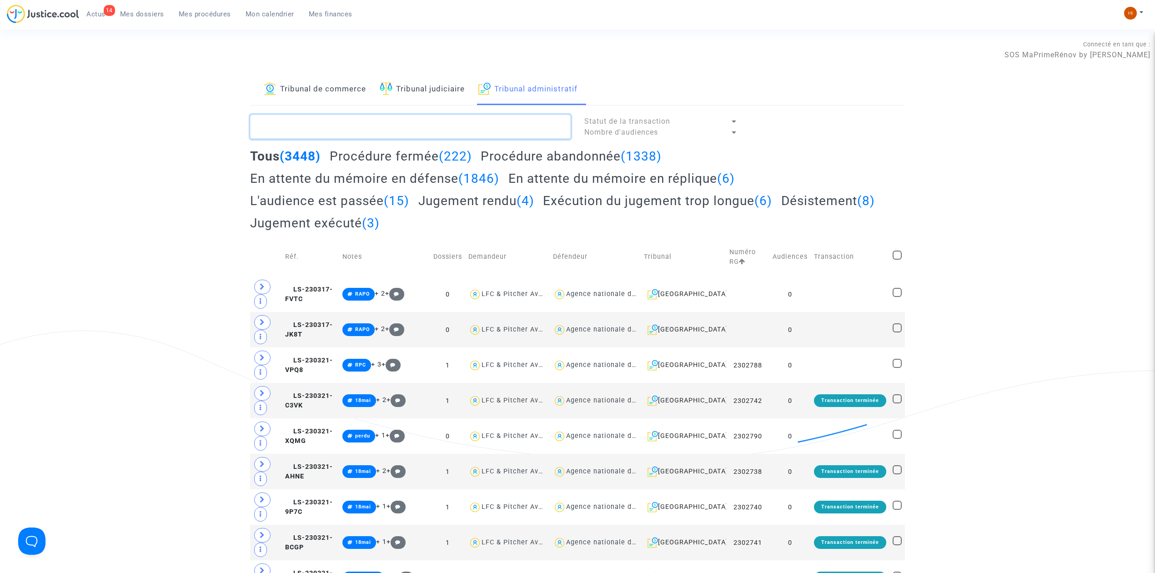
click at [451, 120] on textarea at bounding box center [410, 127] width 321 height 25
paste textarea "ORDONNANCE DE DESISTEMENT 2409247"
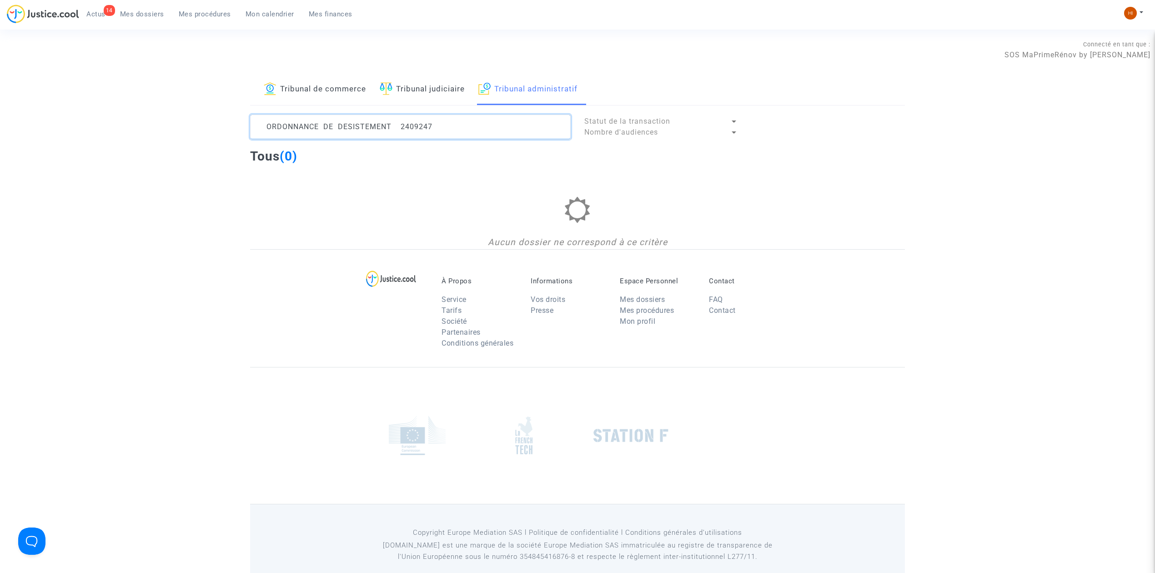
drag, startPoint x: 398, startPoint y: 129, endPoint x: 127, endPoint y: 133, distance: 271.1
click at [127, 133] on div "Tribunal de commerce Tribunal judiciaire Tribunal administratif ORDONNANCE DE D…" at bounding box center [577, 161] width 1155 height 175
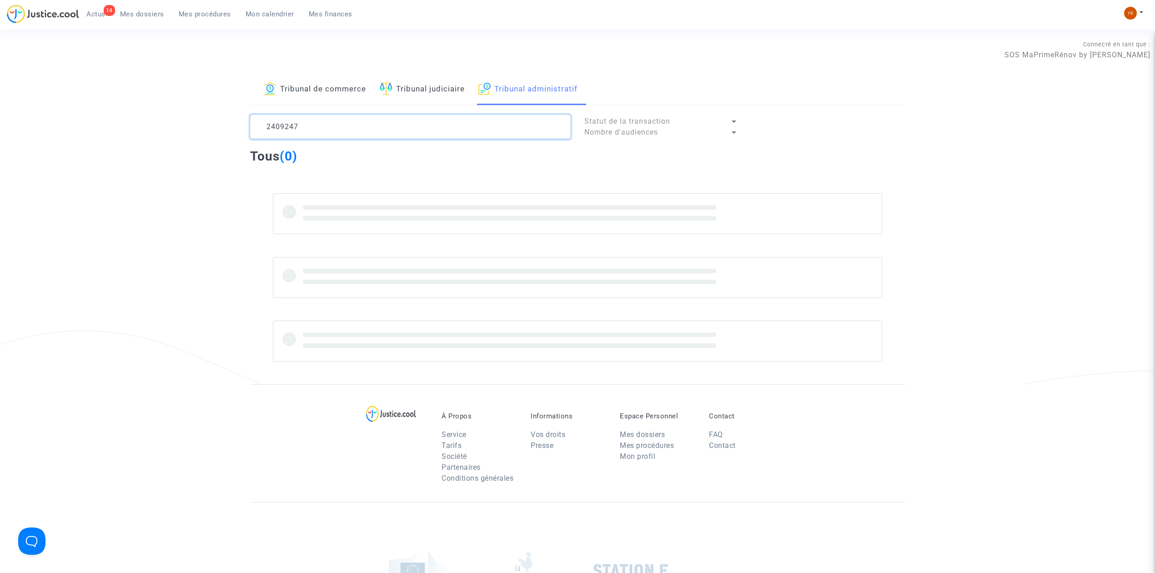
click at [313, 121] on textarea at bounding box center [410, 127] width 321 height 25
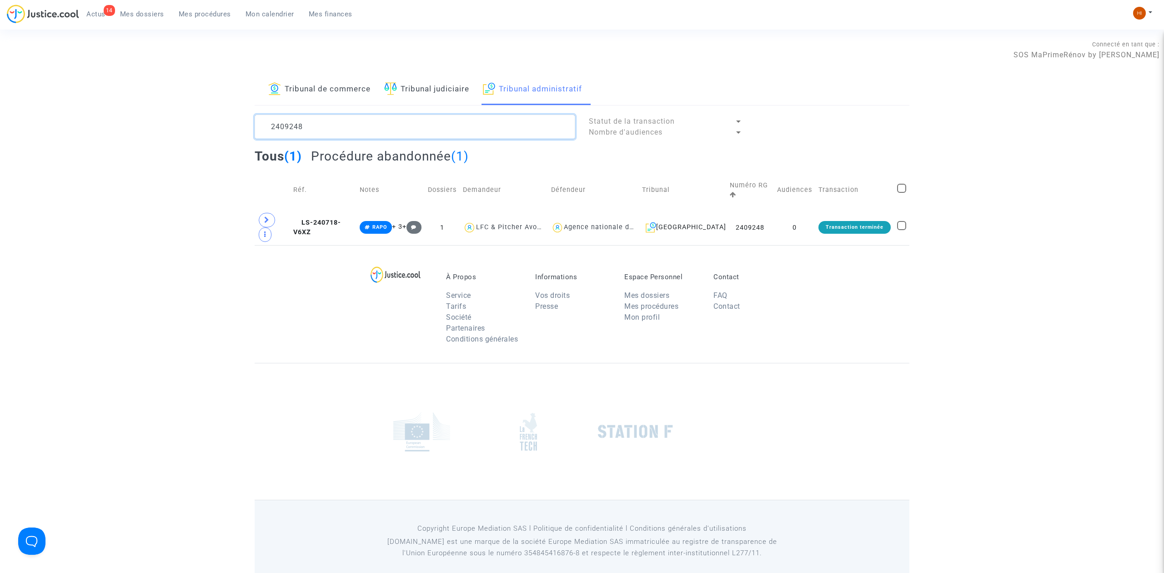
type textarea "2409248"
click at [341, 219] on span "LS-240718-V6XZ" at bounding box center [317, 228] width 48 height 18
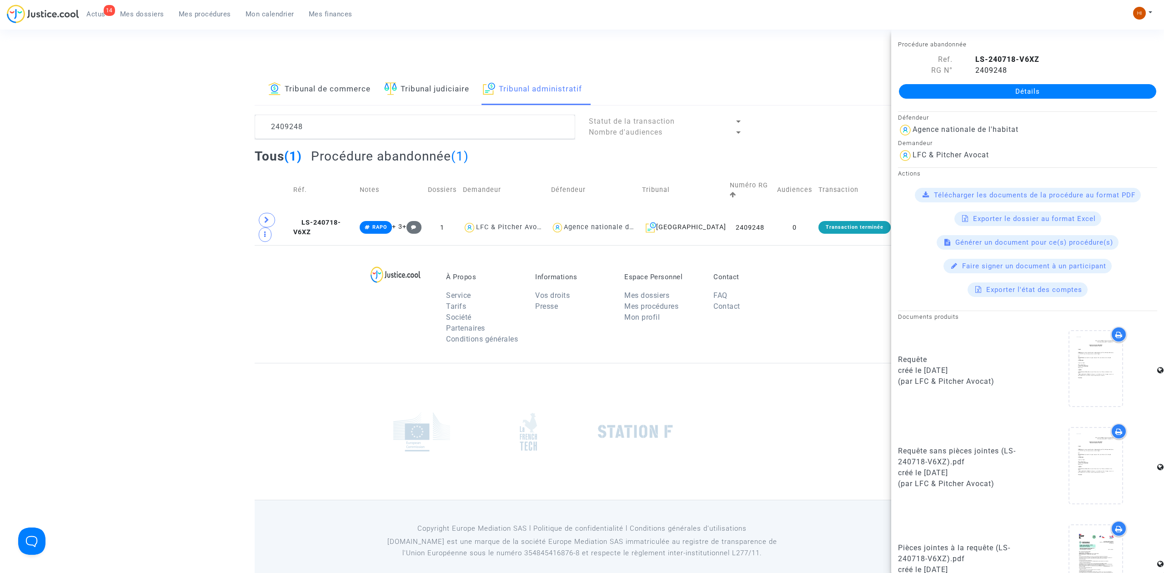
click at [1016, 98] on link "Détails" at bounding box center [1027, 91] width 257 height 15
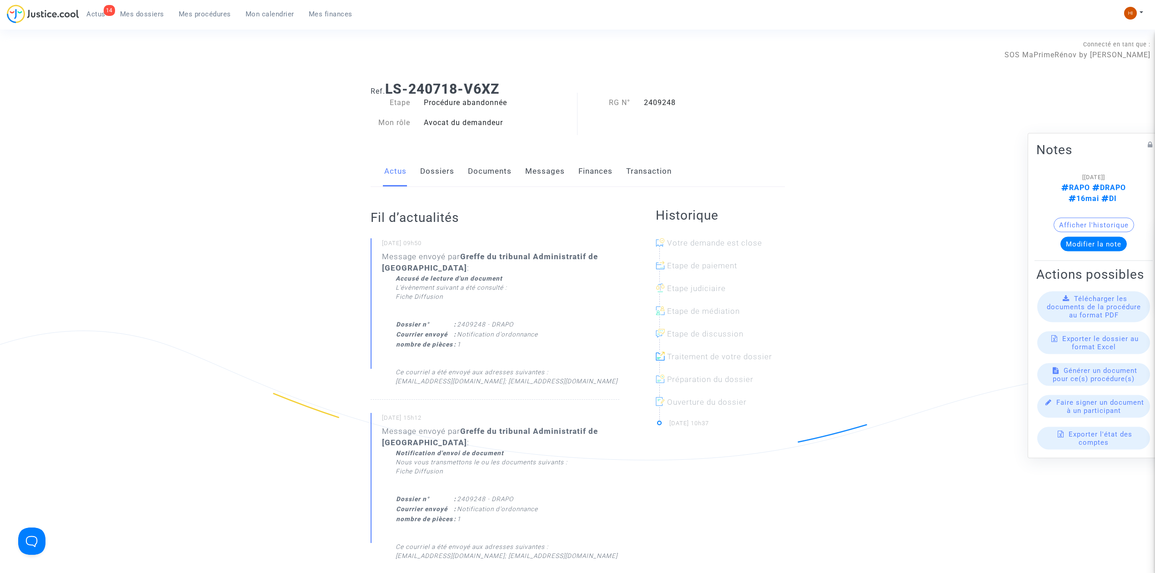
click at [473, 179] on link "Documents" at bounding box center [490, 171] width 44 height 30
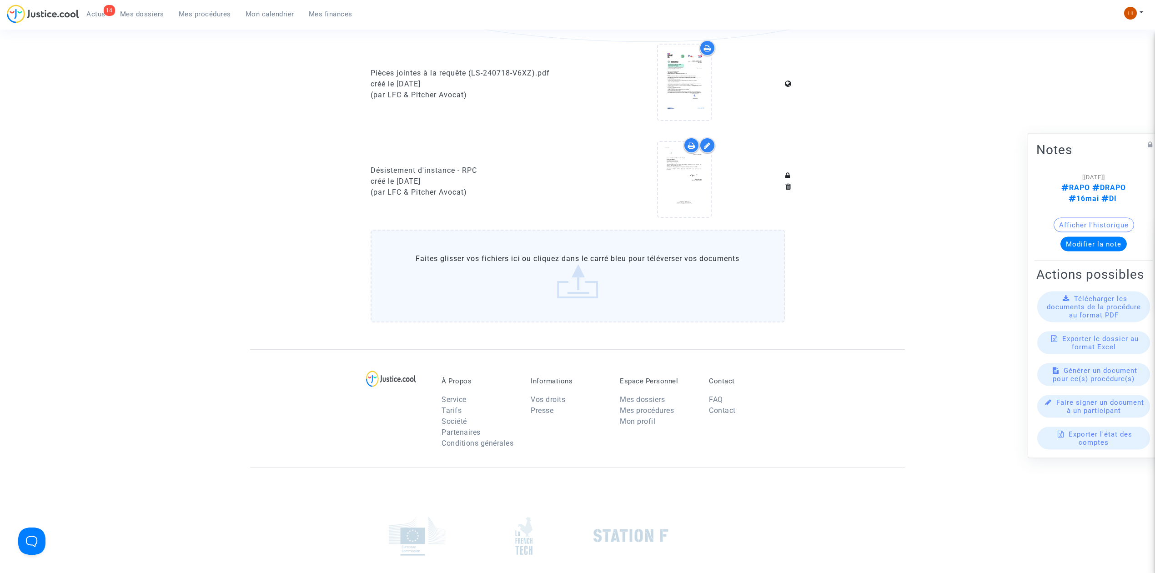
scroll to position [424, 0]
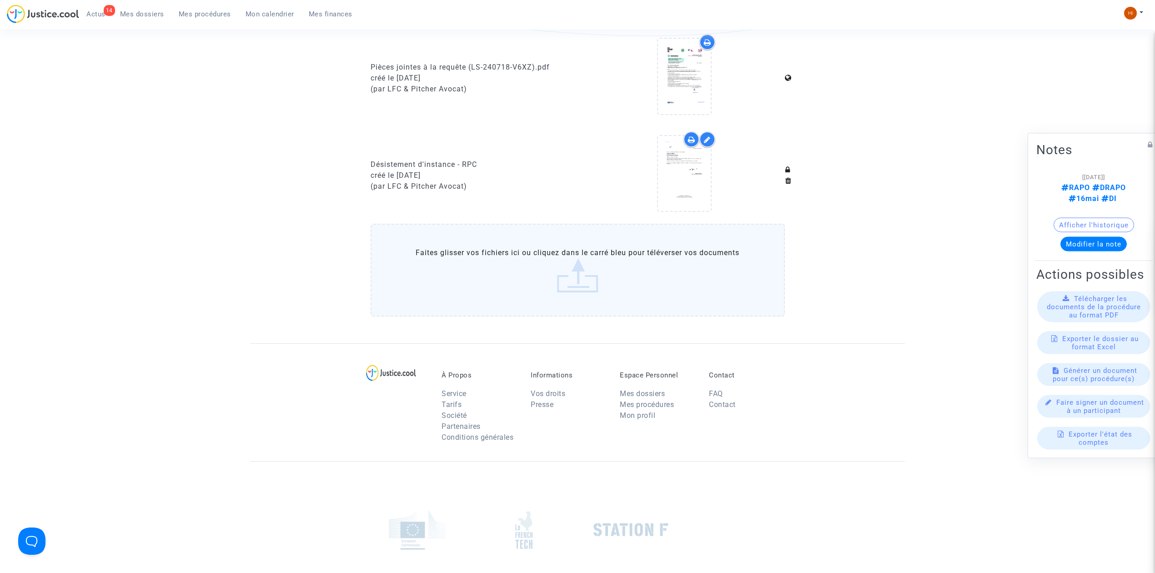
click at [532, 262] on label "Faites glisser vos fichiers ici ou cliquez dans le carré bleu pour téléverser v…" at bounding box center [578, 270] width 414 height 93
click at [0, 0] on input "Faites glisser vos fichiers ici ou cliquez dans le carré bleu pour téléverser v…" at bounding box center [0, 0] width 0 height 0
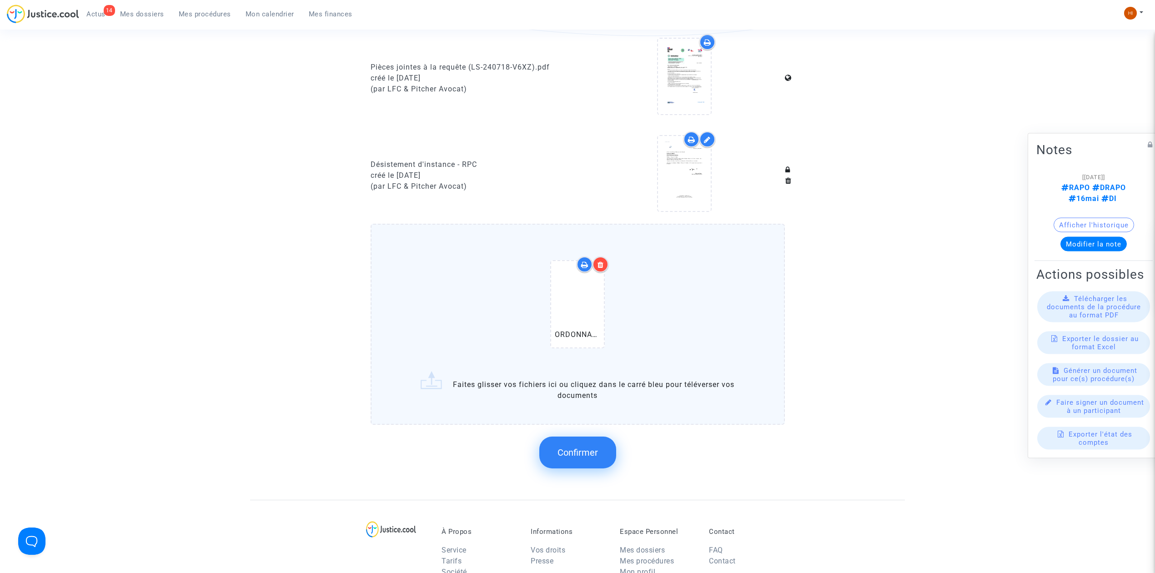
click at [572, 447] on span "Confirmer" at bounding box center [578, 452] width 40 height 11
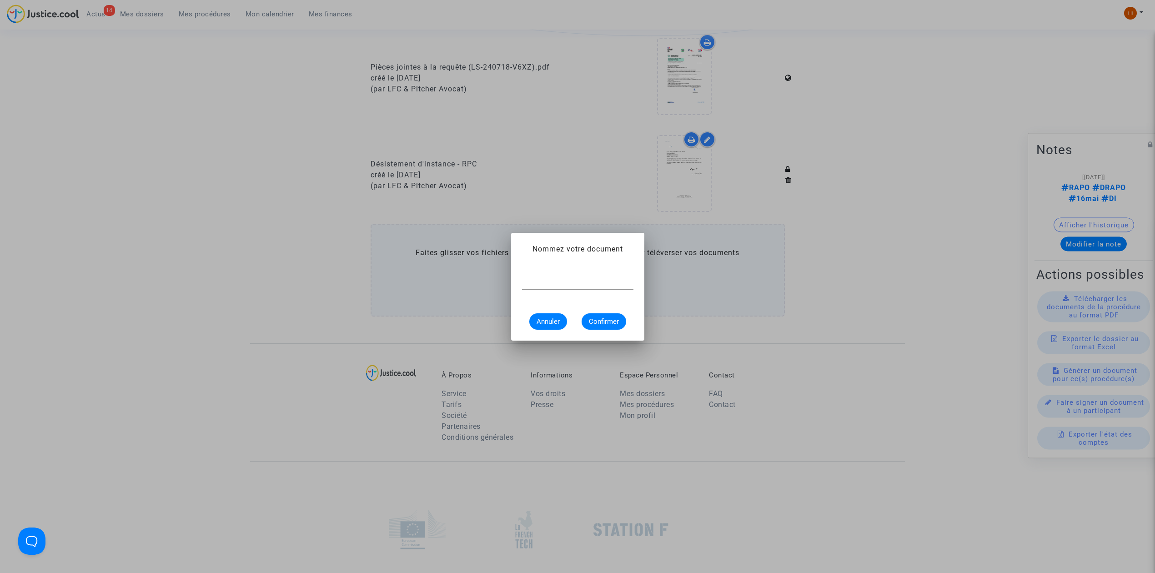
scroll to position [0, 0]
paste input "ORDONNANCE DE DESISTEMENT 2409248"
type input "ORDONNANCE DE DESISTEMENT"
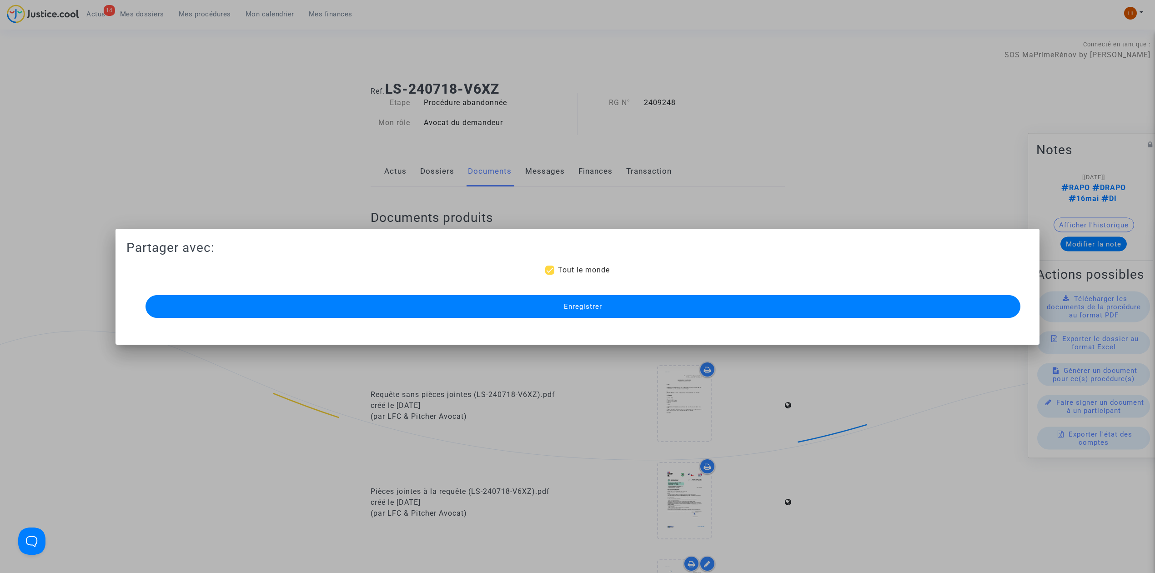
click at [569, 316] on button "Enregistrer" at bounding box center [583, 306] width 875 height 23
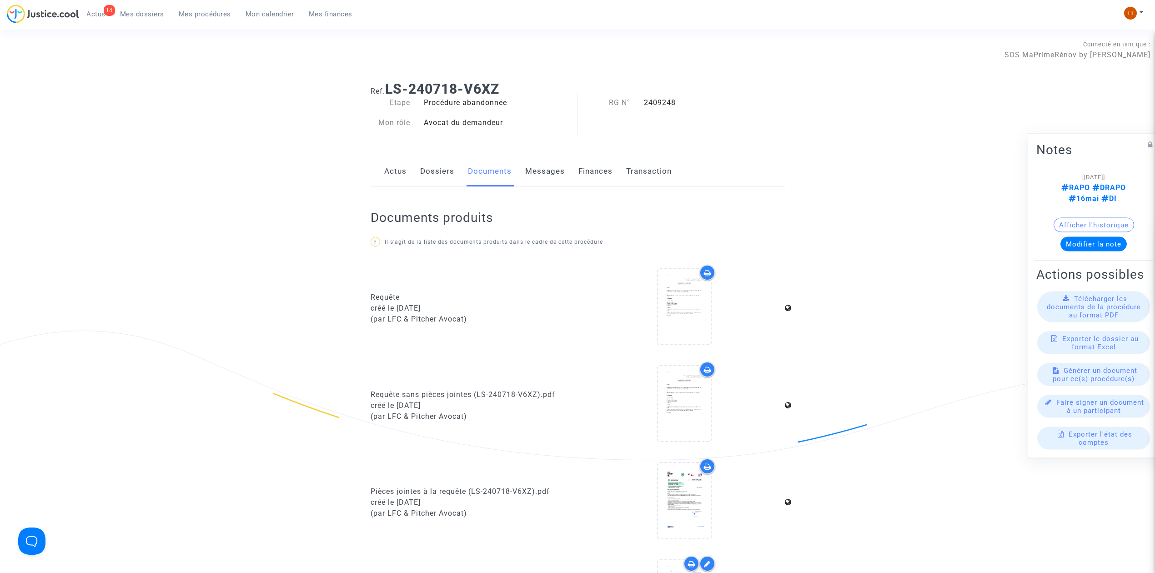
click at [204, 11] on span "Mes procédures" at bounding box center [205, 14] width 52 height 8
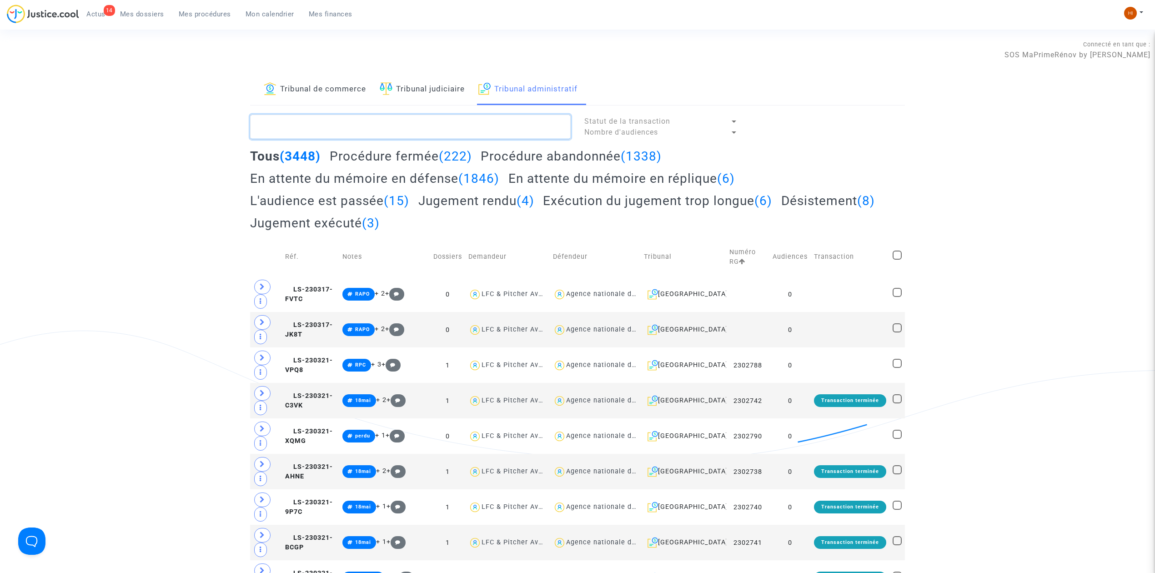
click at [496, 122] on textarea at bounding box center [410, 127] width 321 height 25
click at [488, 126] on textarea at bounding box center [410, 127] width 321 height 25
paste textarea "2408771"
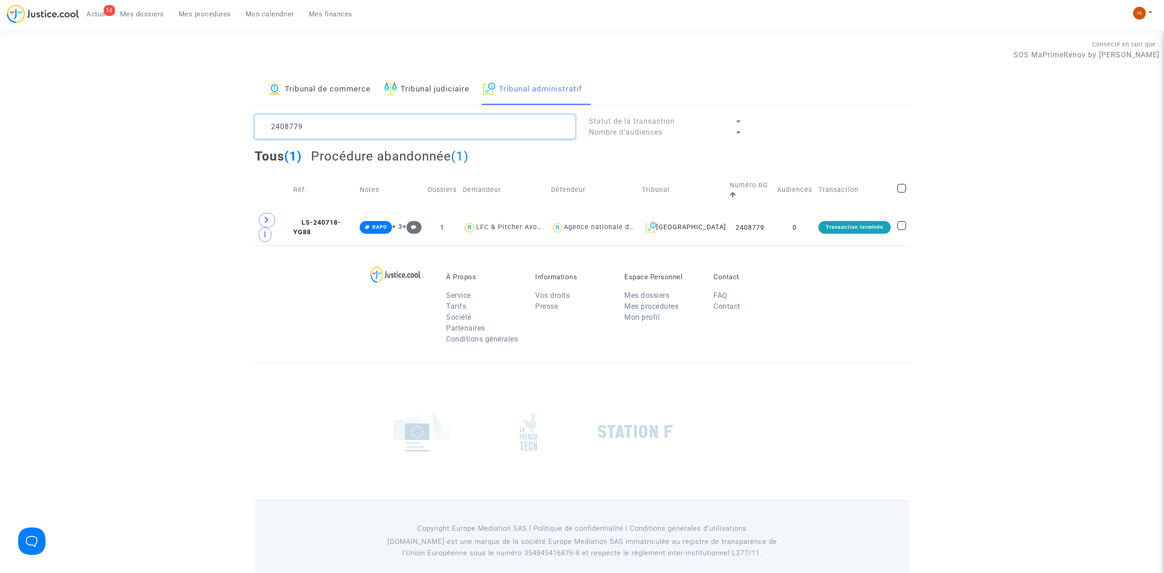
type textarea "2408779"
click at [337, 217] on td "LS-240718-YG88" at bounding box center [323, 227] width 66 height 35
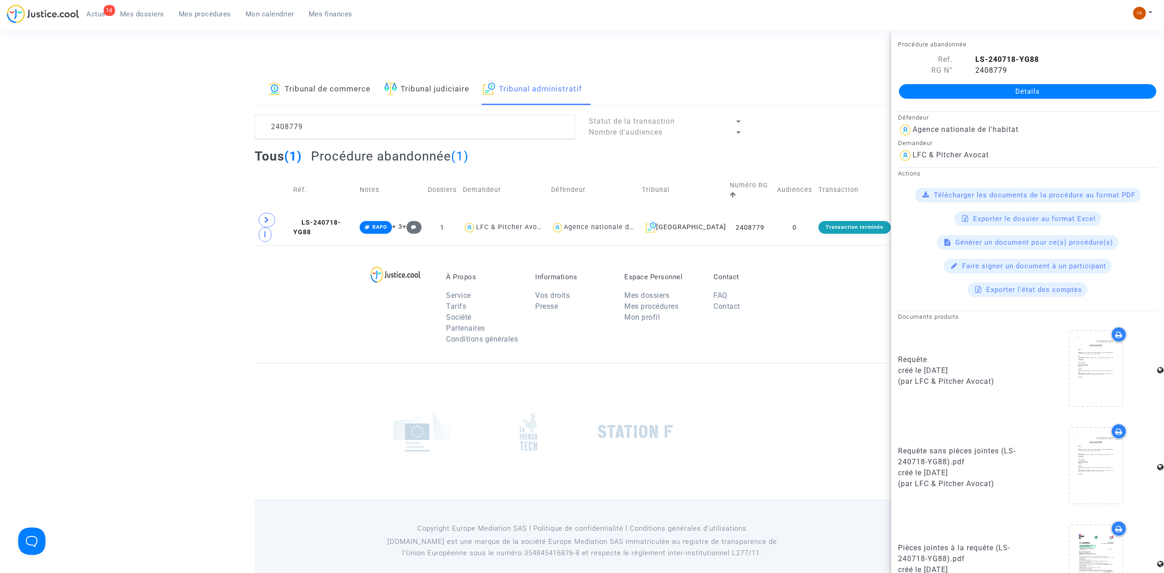
click at [1002, 94] on link "Détails" at bounding box center [1027, 91] width 257 height 15
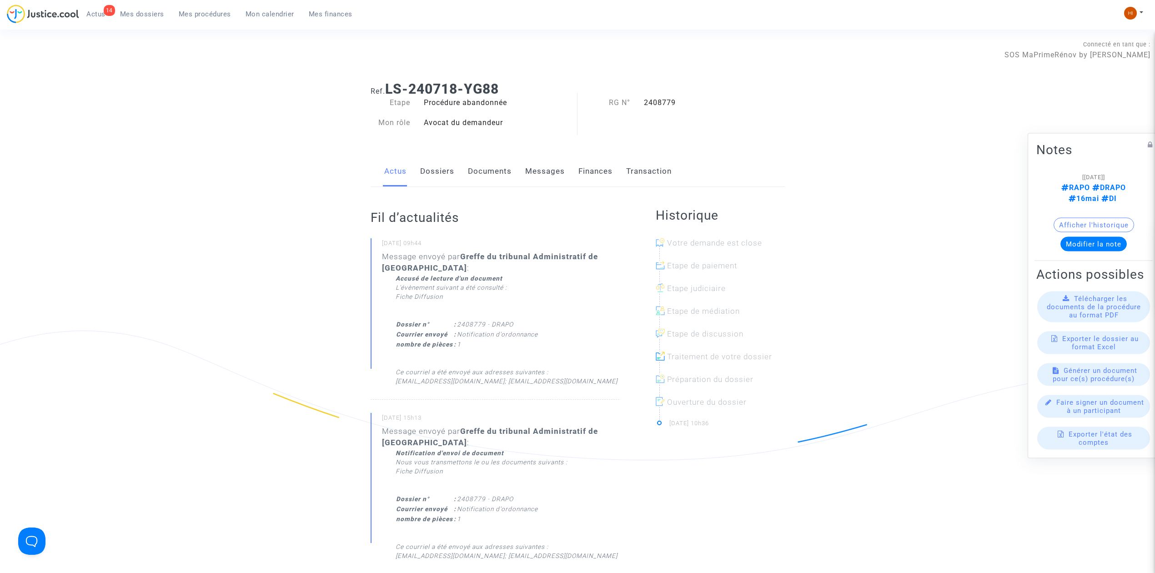
click at [475, 179] on link "Documents" at bounding box center [490, 171] width 44 height 30
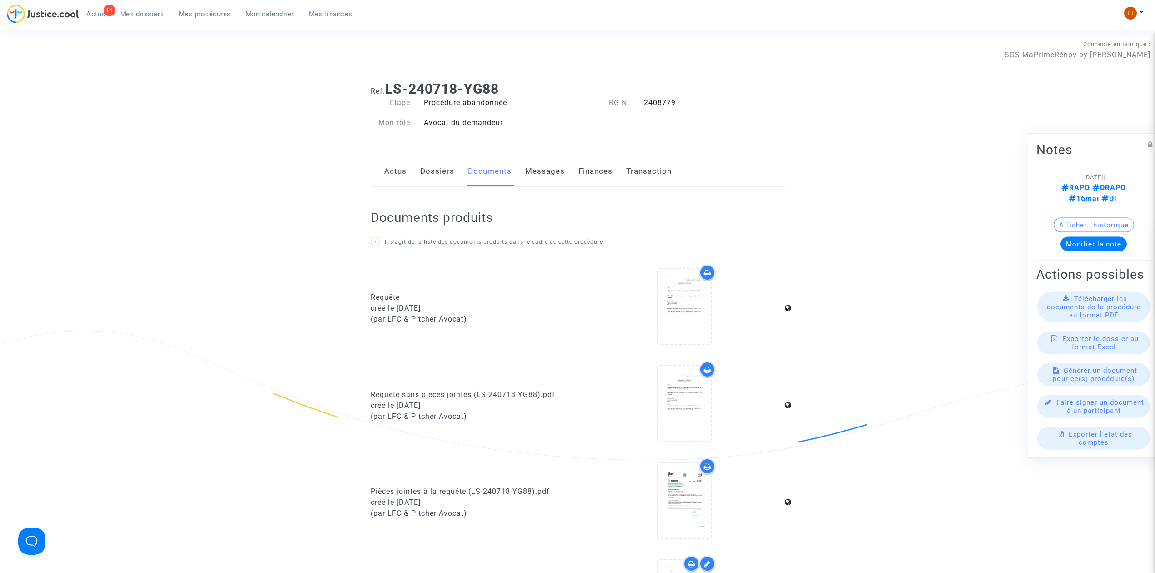
scroll to position [364, 0]
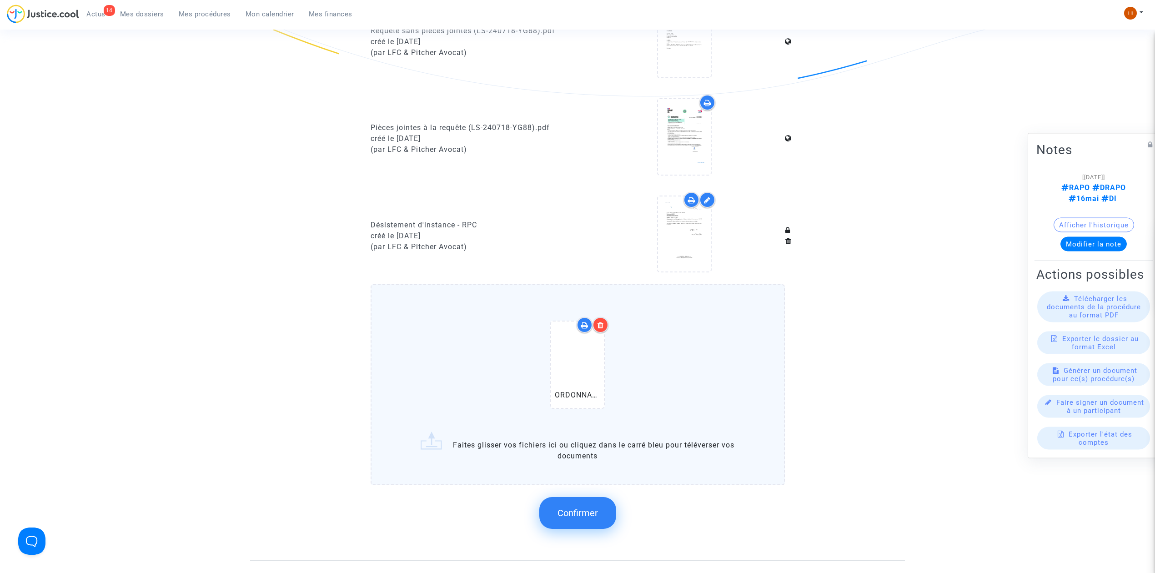
click at [608, 502] on button "Confirmer" at bounding box center [577, 513] width 77 height 32
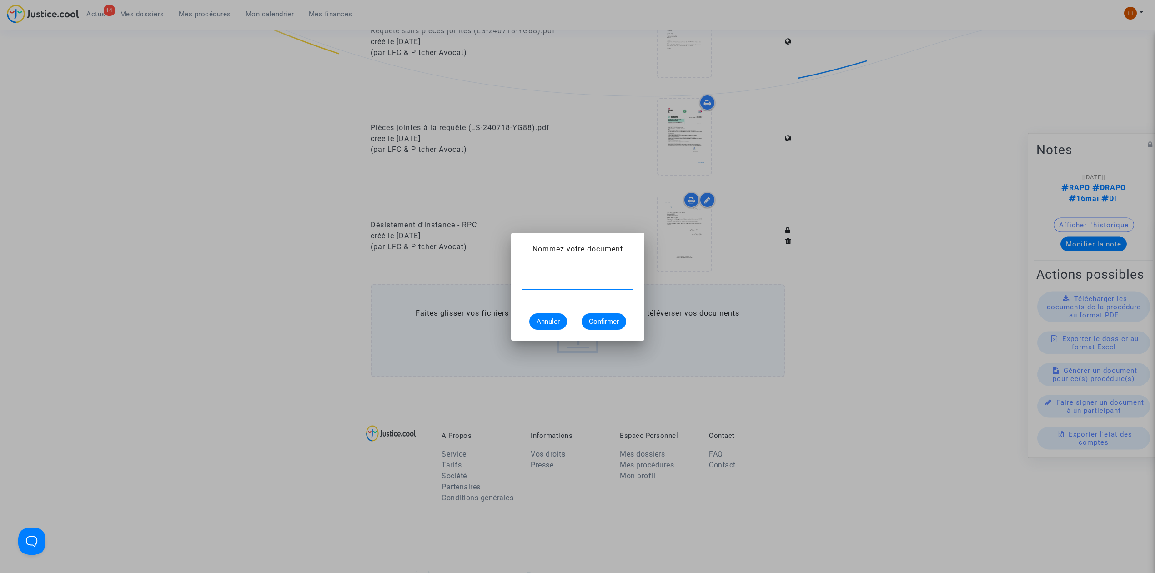
type input "2408771"
click at [608, 280] on input "text" at bounding box center [577, 282] width 111 height 8
paste input "ORDONNANCE DE DESISTEMENT 2408779"
type input "ORDONNANCE DE DESISTEMENT 2408779"
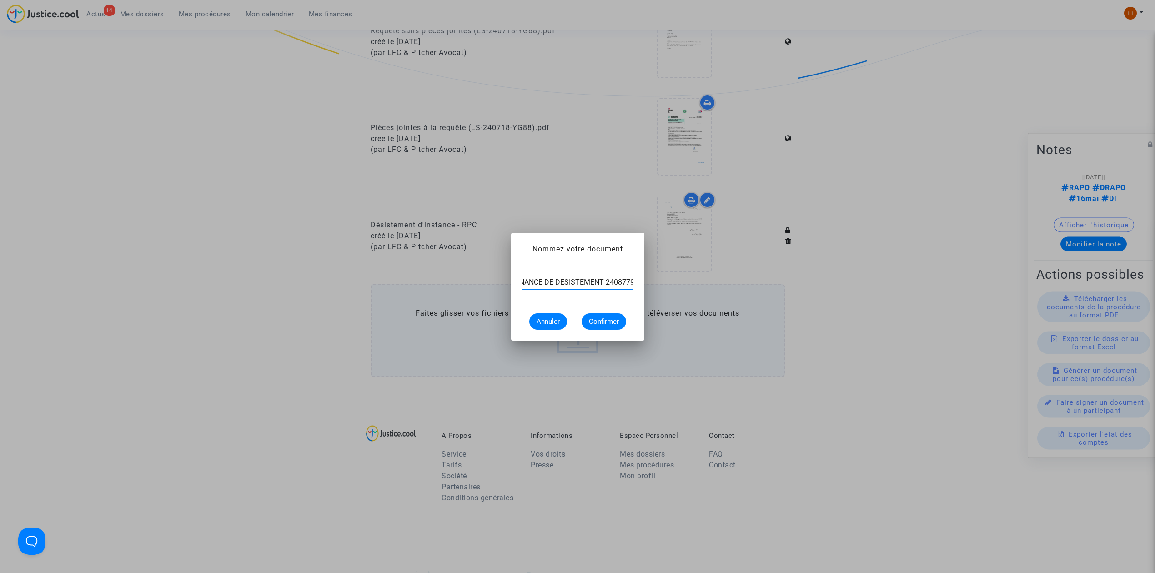
click at [615, 335] on mat-dialog-container "Nommez votre document ORDONNANCE DE DESISTEMENT 2408779 Annuler Confirmer" at bounding box center [577, 287] width 133 height 108
click at [614, 322] on span "Confirmer" at bounding box center [604, 321] width 30 height 8
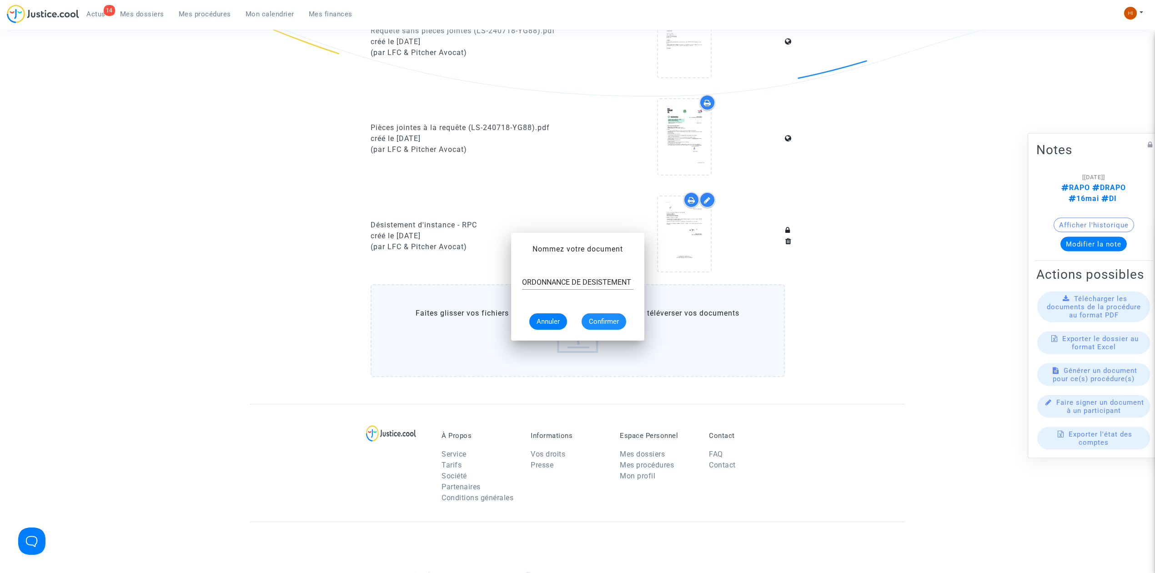
scroll to position [364, 0]
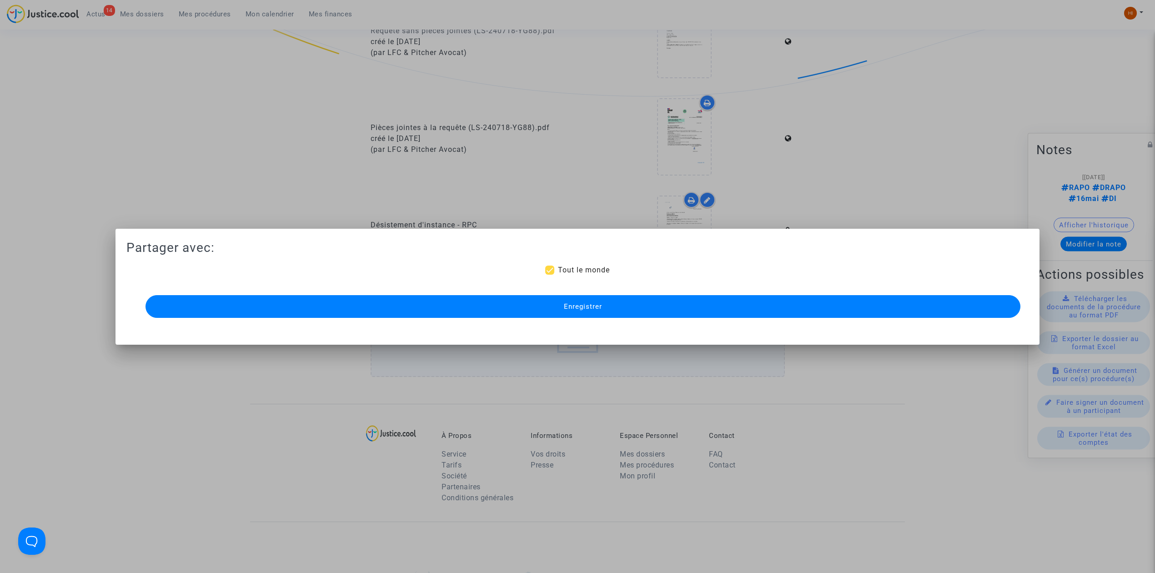
click at [347, 315] on button "Enregistrer" at bounding box center [583, 306] width 875 height 23
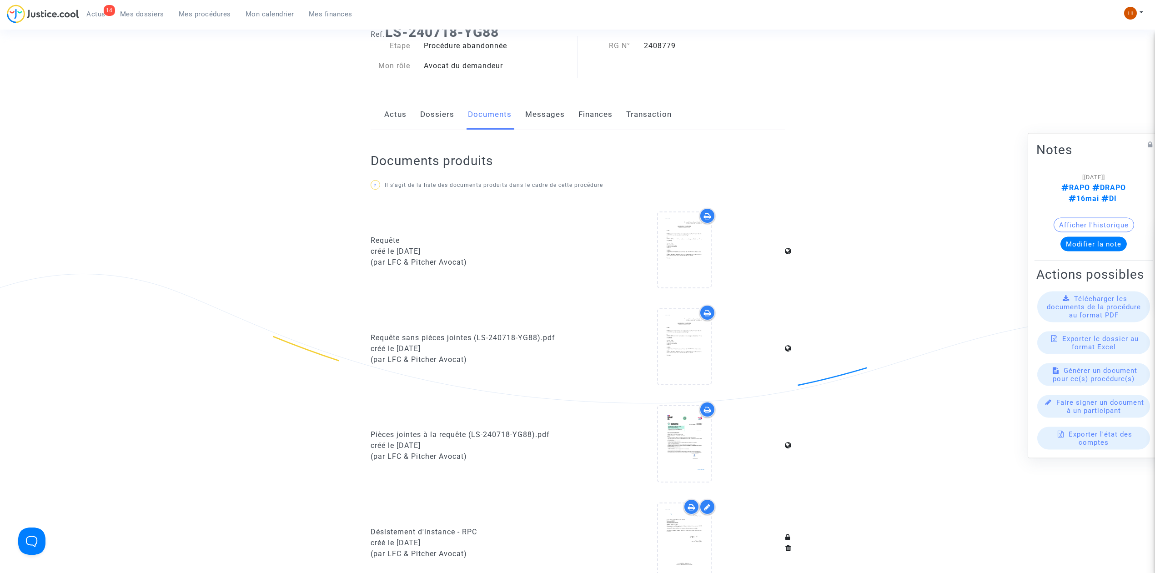
scroll to position [485, 0]
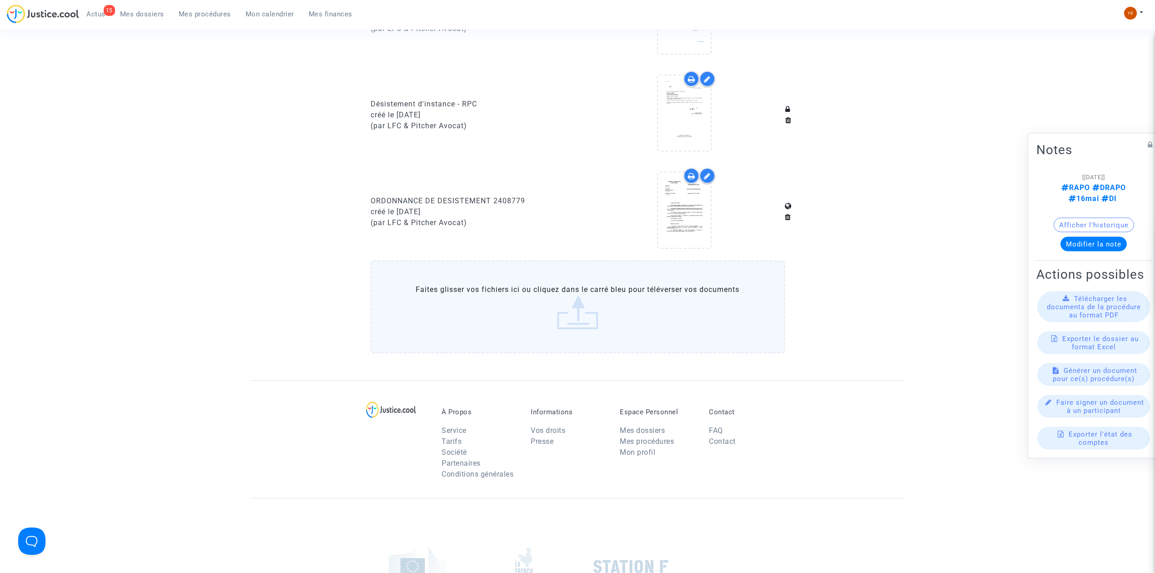
click at [202, 13] on span "Mes procédures" at bounding box center [205, 14] width 52 height 8
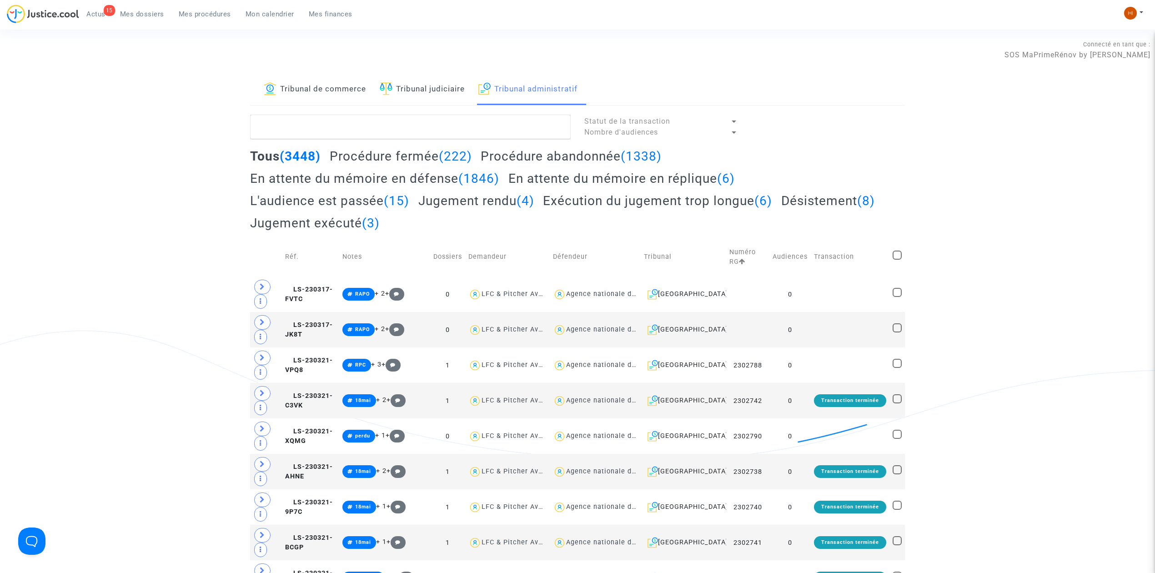
click at [1125, 10] on div "15 Actus Mes dossiers Mes procédures Mon calendrier Mes finances Mon profil Cha…" at bounding box center [577, 17] width 1155 height 25
click at [1125, 10] on img at bounding box center [1130, 13] width 13 height 13
click at [1109, 48] on link "Changer de compte" at bounding box center [1098, 47] width 92 height 15
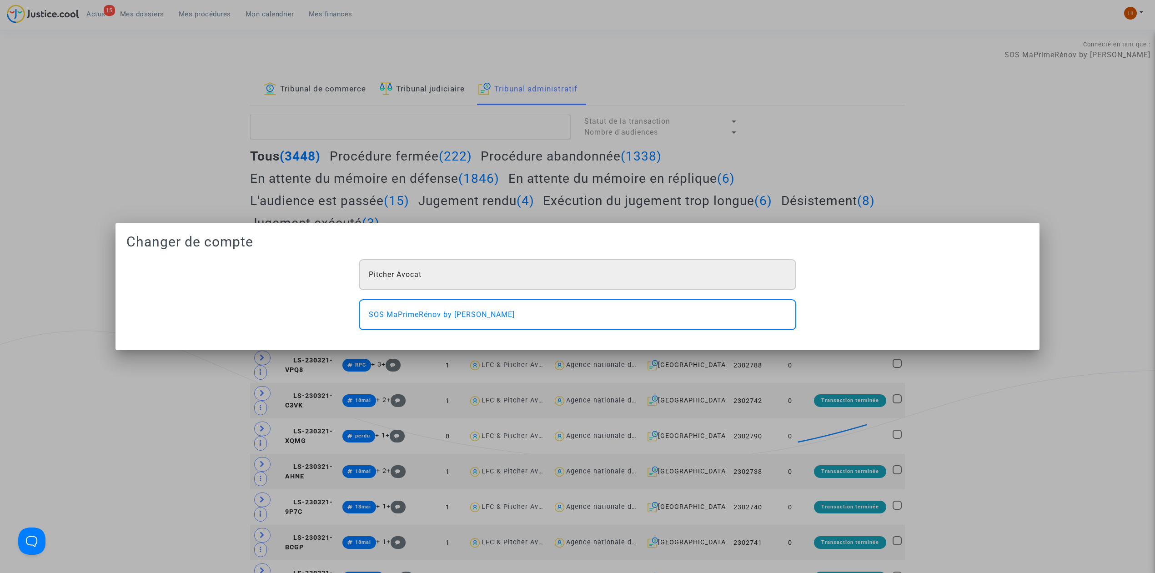
click at [444, 267] on div "Pitcher Avocat" at bounding box center [578, 274] width 438 height 31
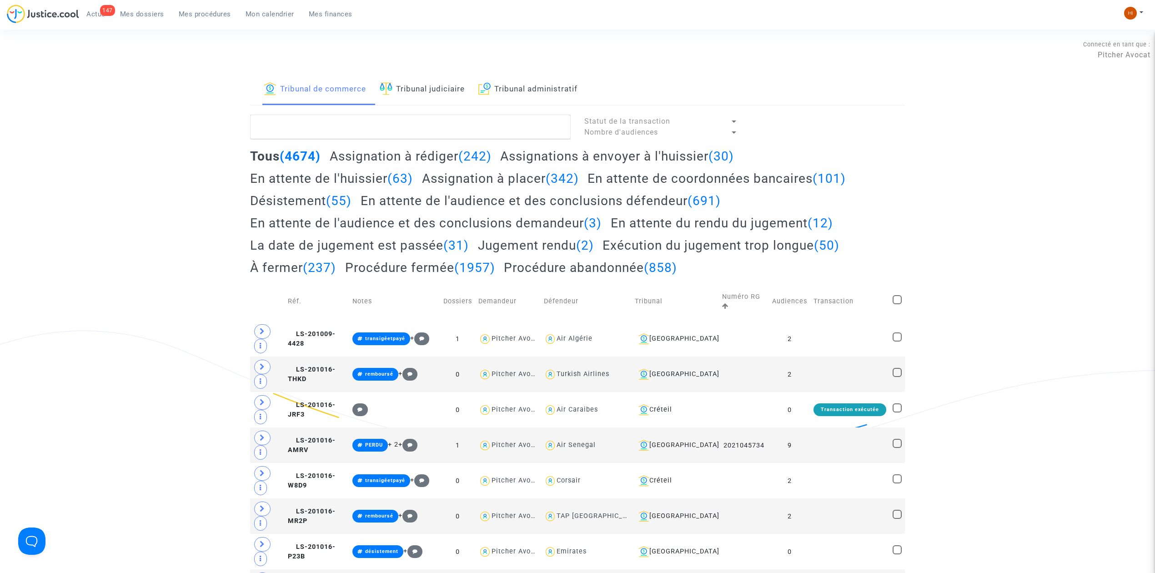
click at [455, 93] on link "Tribunal judiciaire" at bounding box center [422, 89] width 85 height 31
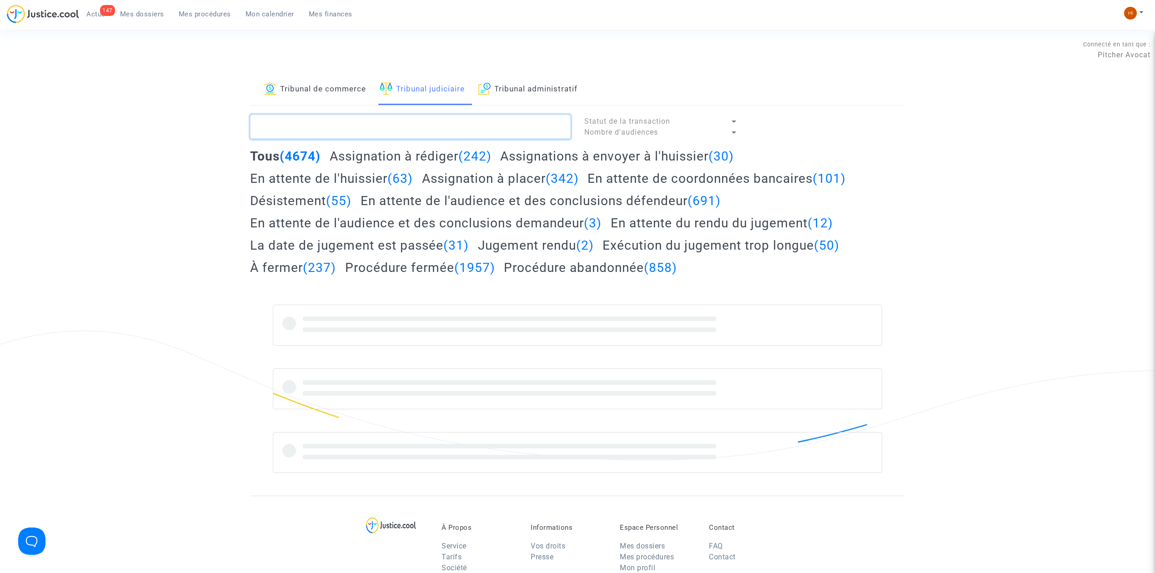
click at [440, 134] on textarea at bounding box center [410, 127] width 321 height 25
